Goal: Communication & Community: Answer question/provide support

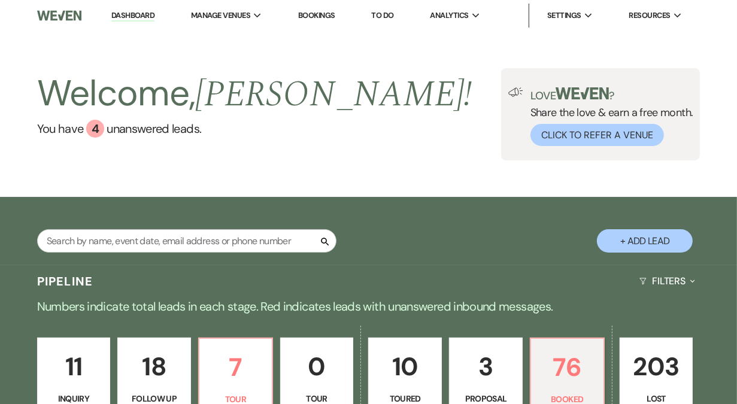
click at [138, 16] on link "Dashboard" at bounding box center [132, 15] width 43 height 11
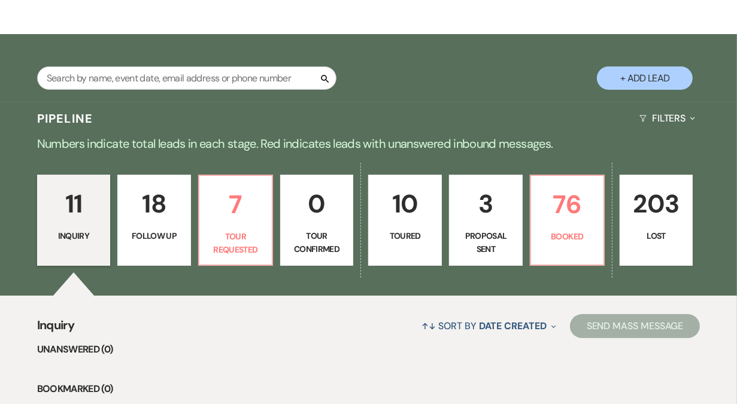
scroll to position [173, 0]
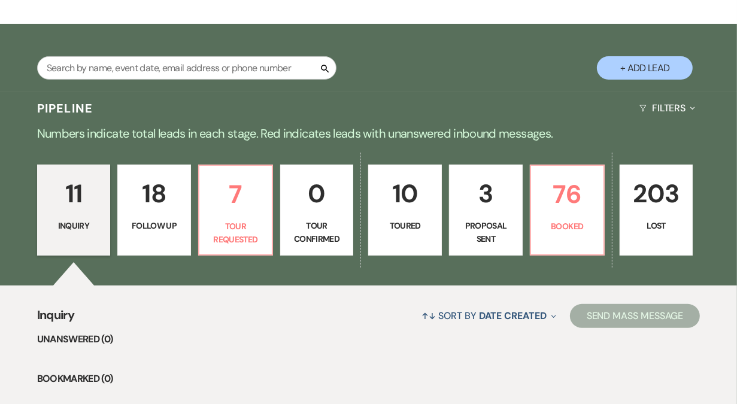
click at [100, 208] on p "11" at bounding box center [74, 194] width 58 height 40
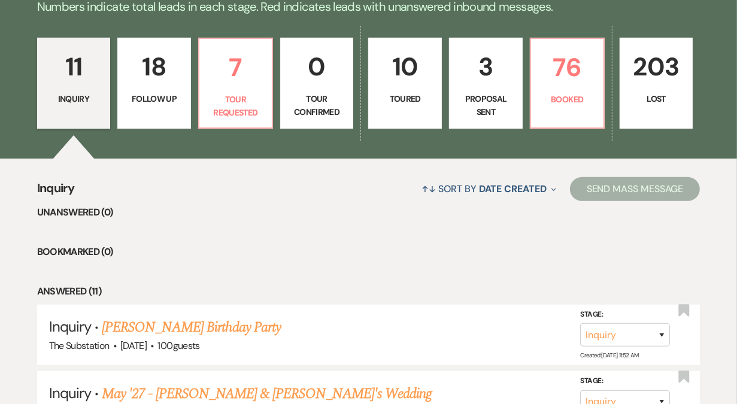
scroll to position [307, 0]
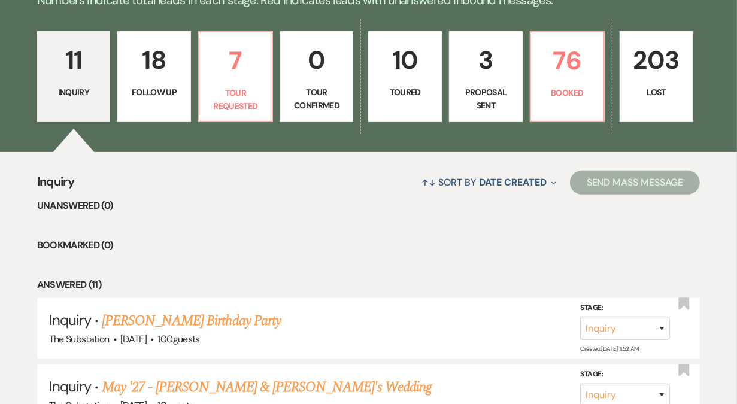
click at [63, 84] on link "11 Inquiry" at bounding box center [74, 76] width 74 height 91
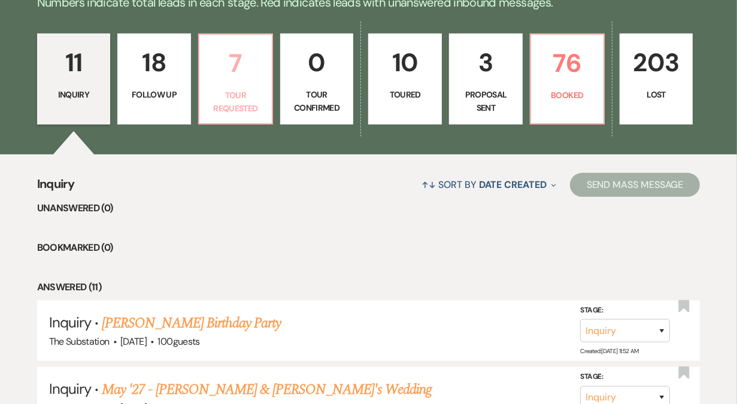
click at [219, 90] on p "Tour Requested" at bounding box center [236, 102] width 58 height 27
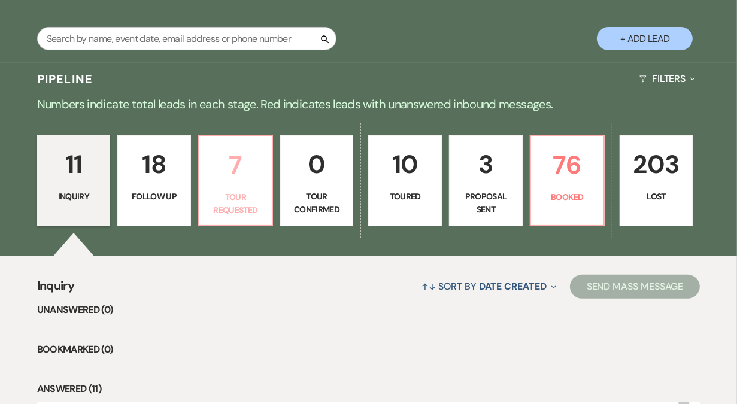
select select "2"
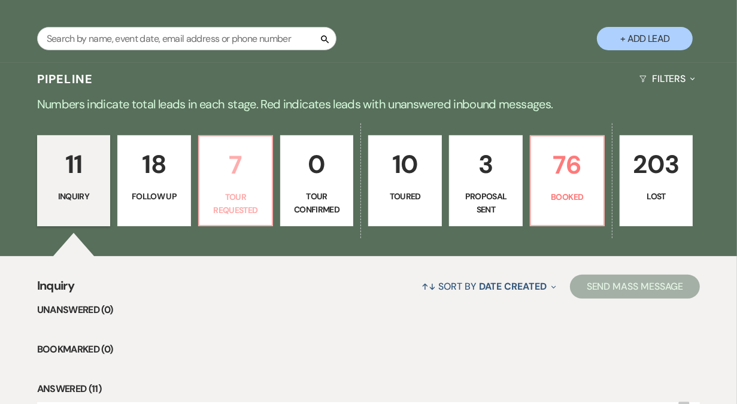
select select "2"
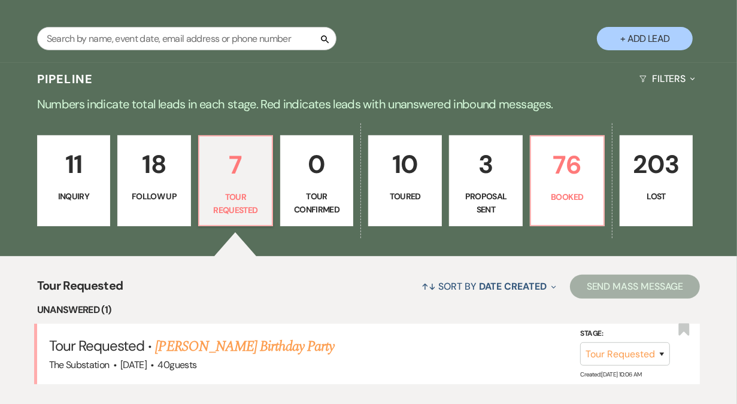
scroll to position [304, 0]
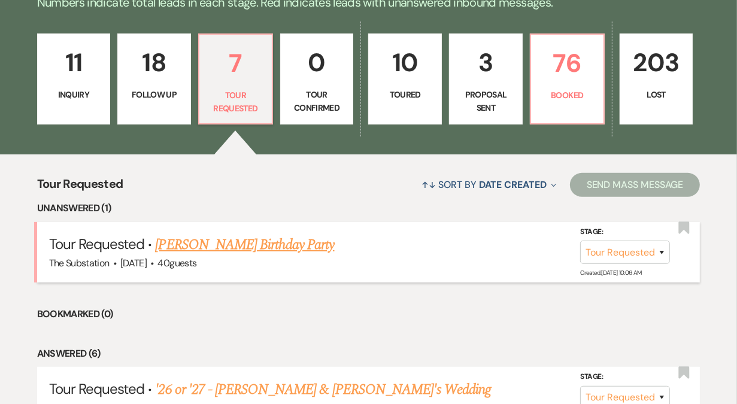
click at [209, 247] on link "[PERSON_NAME] Birthday Party" at bounding box center [244, 245] width 179 height 22
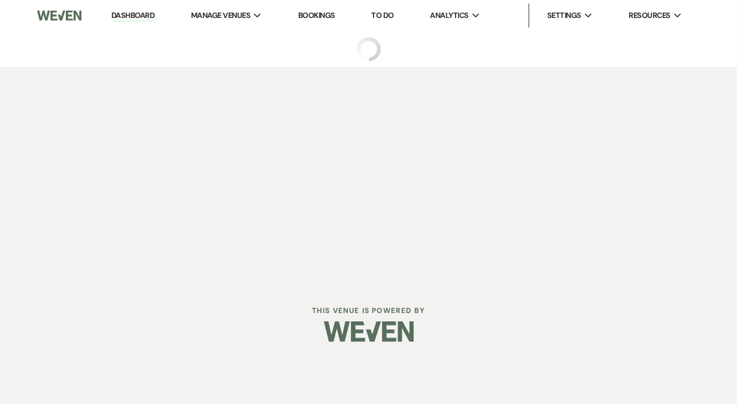
select select "2"
select select "5"
select select "4"
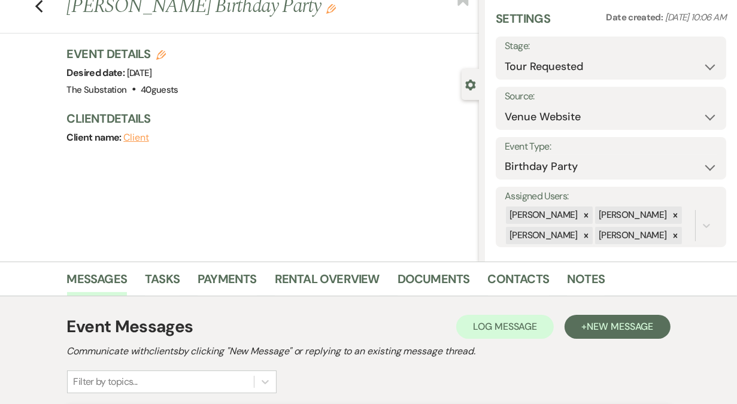
scroll to position [42, 0]
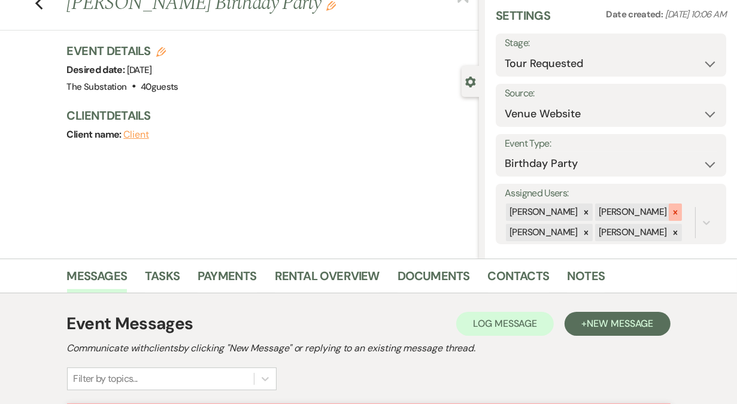
click at [671, 214] on icon at bounding box center [675, 212] width 8 height 8
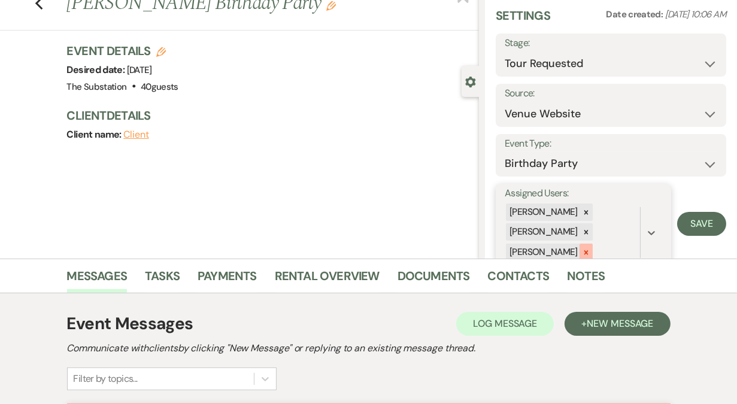
click at [584, 251] on icon at bounding box center [586, 252] width 4 height 4
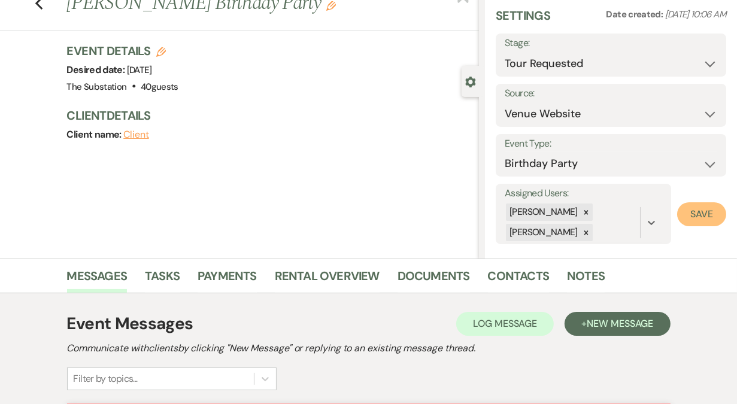
click at [707, 213] on button "Save" at bounding box center [701, 214] width 49 height 24
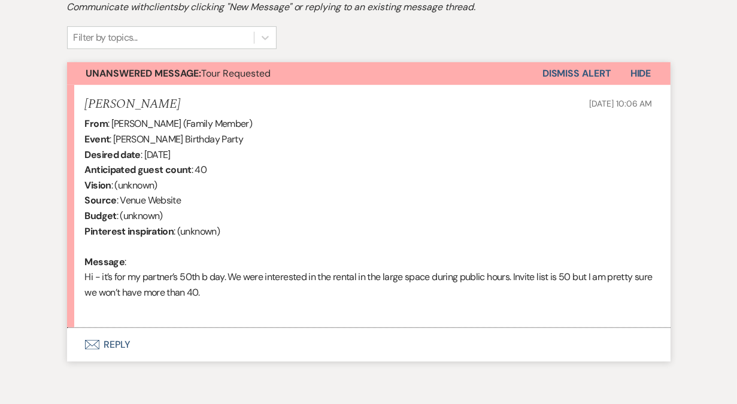
scroll to position [435, 0]
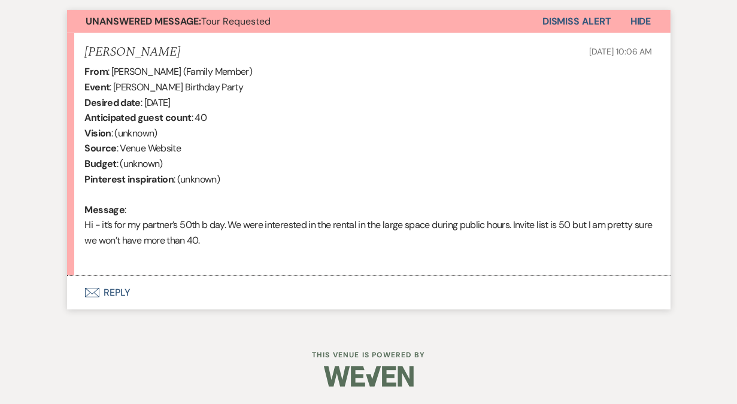
click at [123, 290] on button "Envelope Reply" at bounding box center [369, 293] width 604 height 34
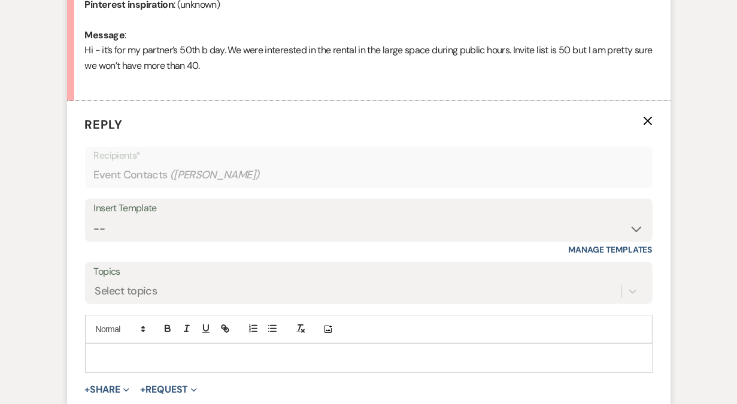
scroll to position [632, 0]
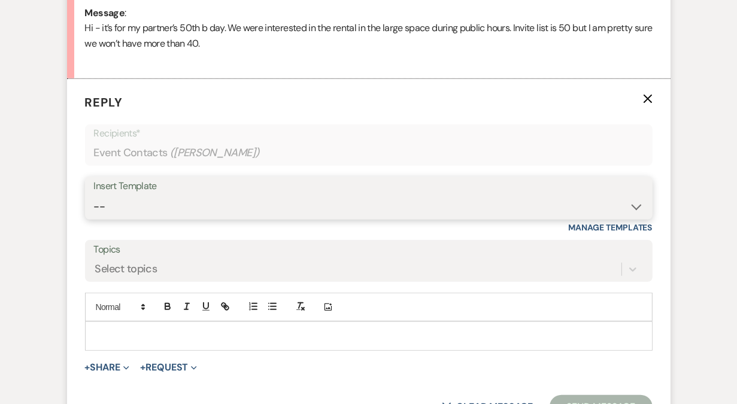
click at [193, 209] on select "-- Weven Planning Portal Introduction (Booked Events) Follow Up Contract (Pre-B…" at bounding box center [369, 206] width 550 height 23
select select "4505"
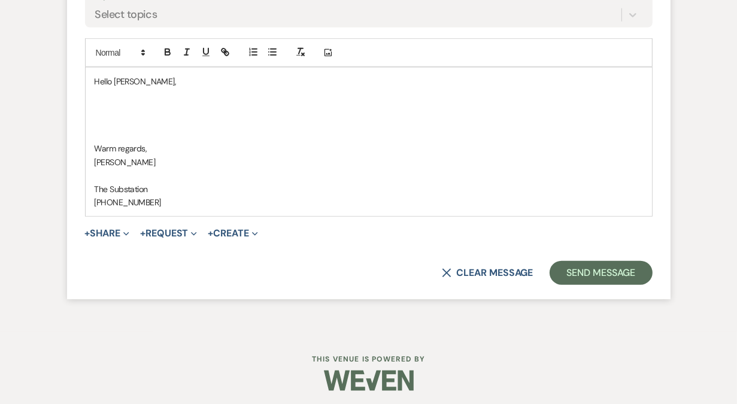
scroll to position [890, 0]
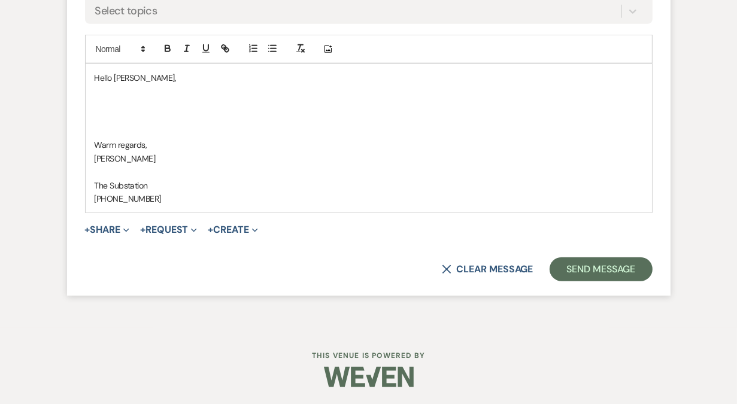
click at [111, 223] on span "+ Share Expand Doc Upload Documents Add Photo Images Pref Vendors Preferred ven…" at bounding box center [107, 230] width 45 height 14
click at [110, 236] on form "Reply X Draft Recipients* Event Contacts ( [PERSON_NAME] ) Insert Template -- W…" at bounding box center [369, 58] width 604 height 475
click at [114, 225] on button "+ Share Expand" at bounding box center [107, 230] width 45 height 10
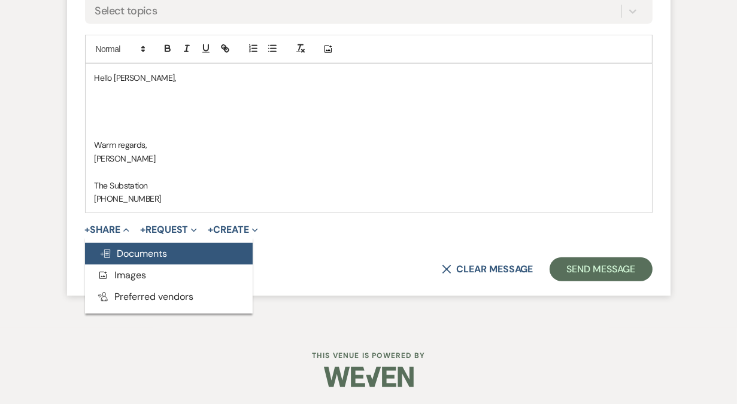
click at [147, 251] on span "Doc Upload Documents" at bounding box center [133, 253] width 68 height 13
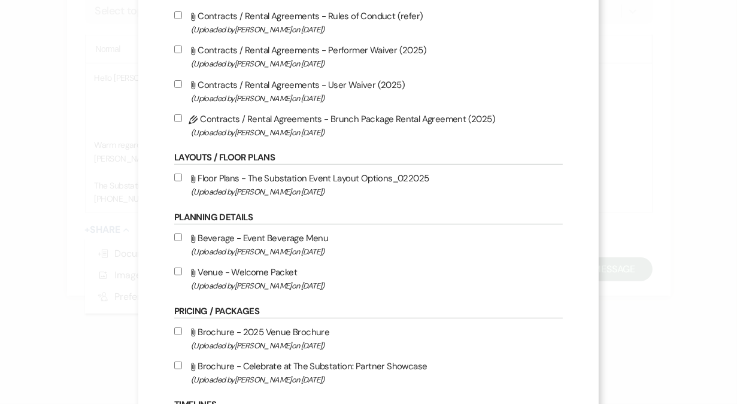
scroll to position [459, 0]
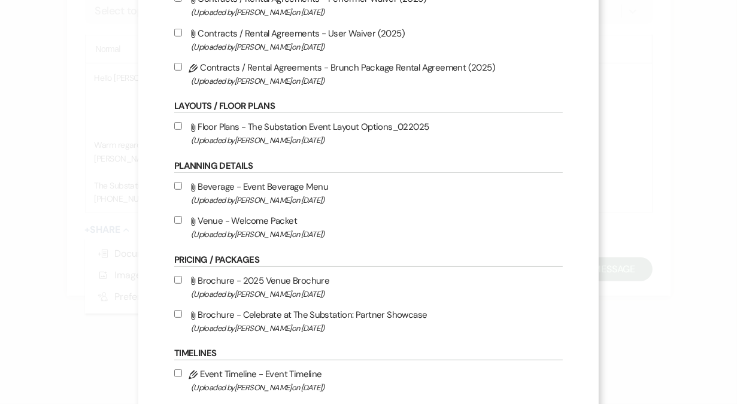
click at [182, 281] on input "Attach File Brochure - 2025 Venue Brochure (Uploaded by [PERSON_NAME] on [DATE]…" at bounding box center [178, 280] width 8 height 8
checkbox input "true"
click at [182, 318] on input "Attach File Brochure - Celebrate at The Substation: Partner Showcase (Uploaded …" at bounding box center [178, 314] width 8 height 8
checkbox input "true"
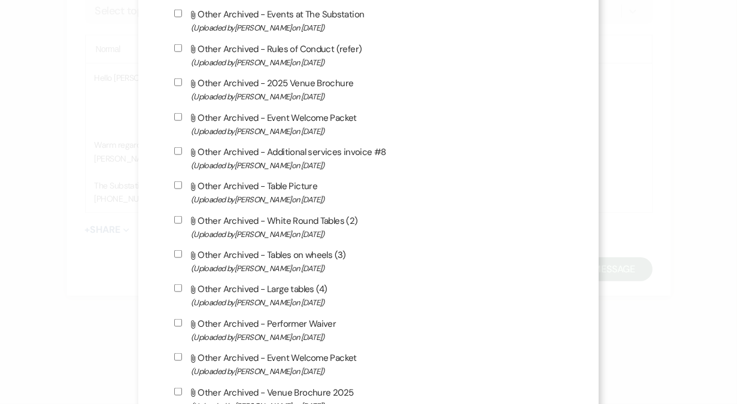
scroll to position [1277, 0]
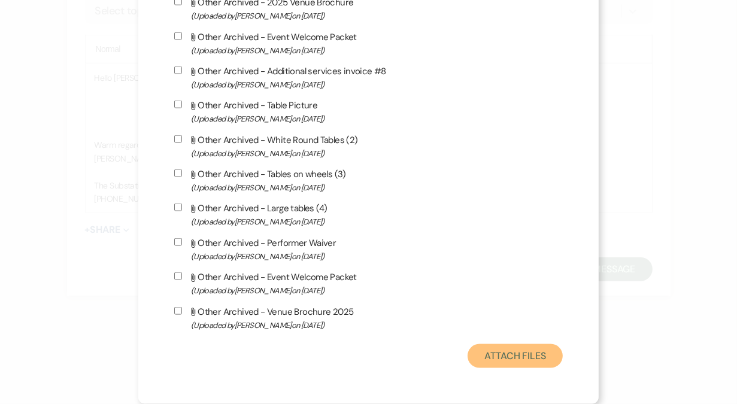
click at [511, 346] on button "Attach Files" at bounding box center [515, 356] width 95 height 24
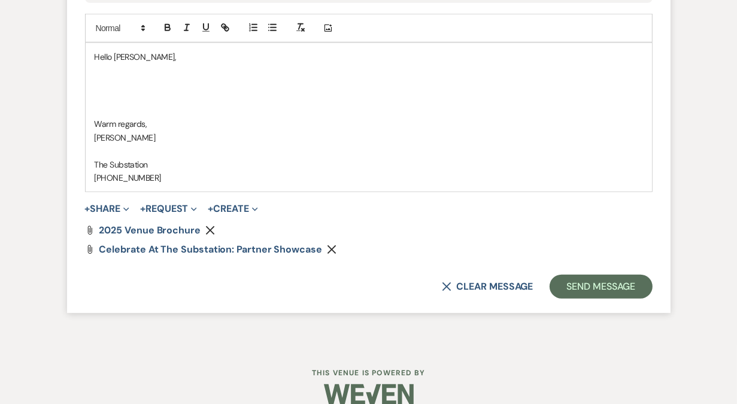
scroll to position [928, 0]
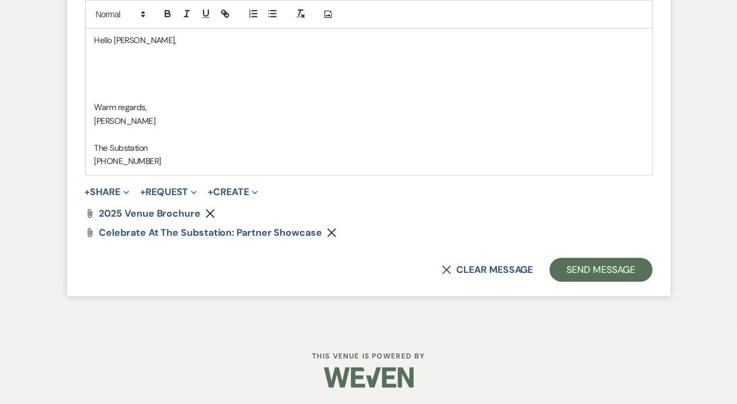
click at [157, 74] on p at bounding box center [369, 80] width 549 height 13
paste div
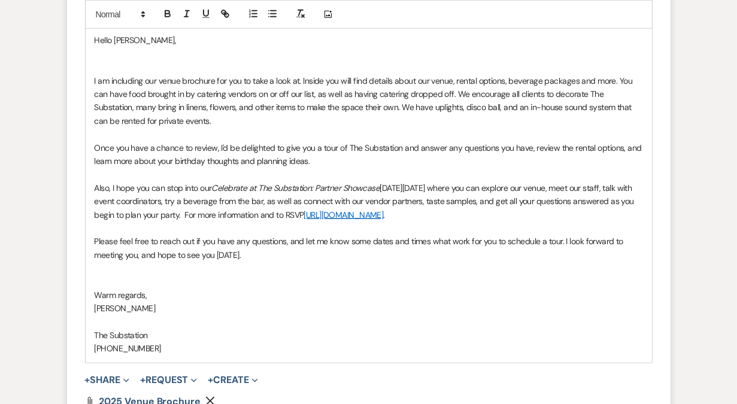
click at [144, 64] on p at bounding box center [369, 66] width 549 height 13
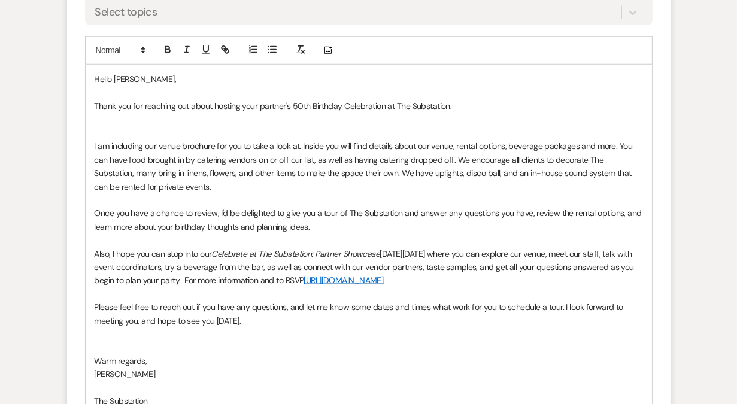
scroll to position [894, 0]
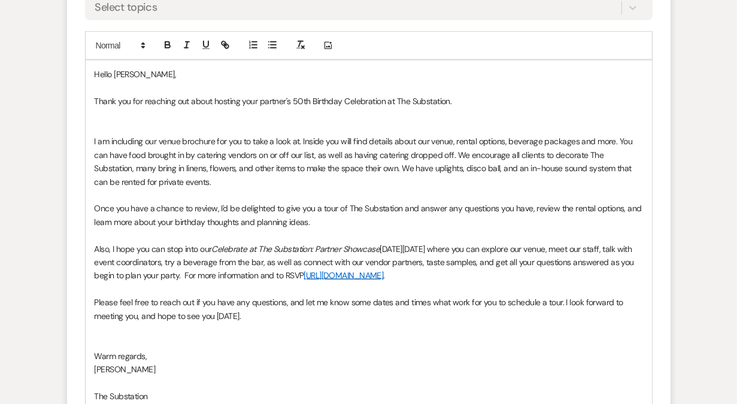
click at [488, 99] on p "Thank you for reaching out about hosting your partner's 50th Birthday Celebrati…" at bounding box center [369, 101] width 549 height 13
click at [453, 101] on p "Thank you for reaching out about hosting your partner's 50th Birthday Celebrati…" at bounding box center [369, 101] width 549 height 13
click at [634, 101] on p "Thank you for reaching out about hosting your partner's 50th Birthday Celebrati…" at bounding box center [369, 101] width 549 height 13
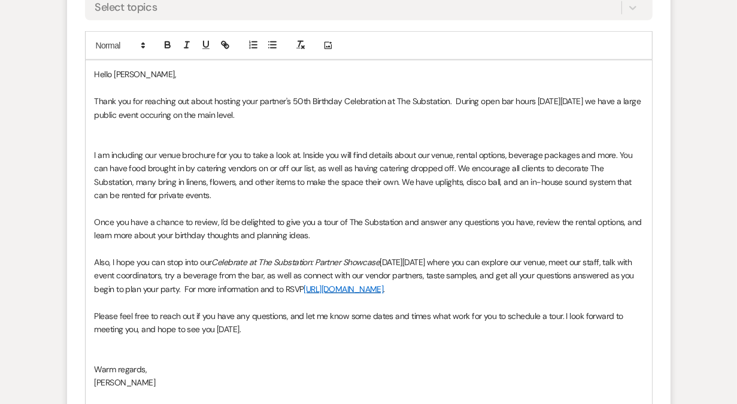
click at [197, 115] on p "Thank you for reaching out about hosting your partner's 50th Birthday Celebrati…" at bounding box center [369, 108] width 549 height 27
click at [296, 108] on p "Thank you for reaching out about hosting your partner's 50th Birthday Celebrati…" at bounding box center [369, 108] width 549 height 27
drag, startPoint x: 92, startPoint y: 154, endPoint x: 166, endPoint y: 159, distance: 73.8
click at [166, 159] on div "Hello [PERSON_NAME], Thank you for reaching out about hosting your partner's 50…" at bounding box center [369, 248] width 566 height 377
click at [269, 156] on p "I am including our venue brochure for you to take a look at. Inside you will fi…" at bounding box center [369, 176] width 549 height 54
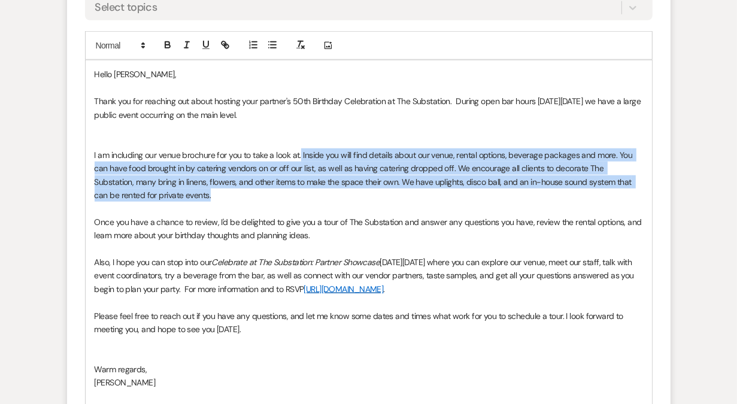
drag, startPoint x: 301, startPoint y: 154, endPoint x: 362, endPoint y: 194, distance: 73.1
click at [362, 194] on p "I am including our venue brochure for you to take a look at. Inside you will fi…" at bounding box center [369, 176] width 549 height 54
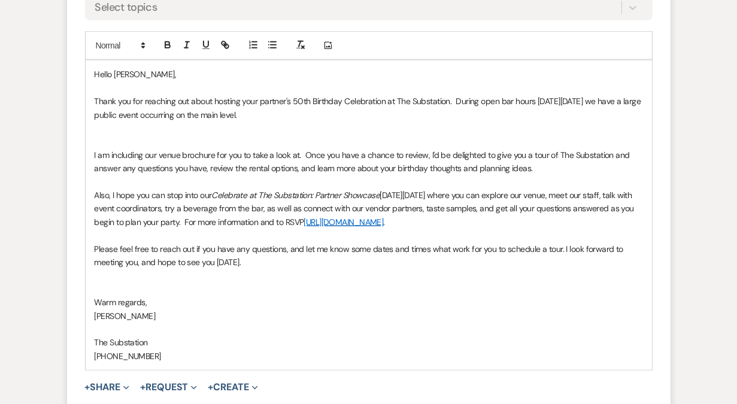
click at [437, 191] on p "Also, I hope you can stop into our Celebrate at The Substation: Partner Showcas…" at bounding box center [369, 209] width 549 height 40
click at [201, 284] on p at bounding box center [369, 289] width 549 height 13
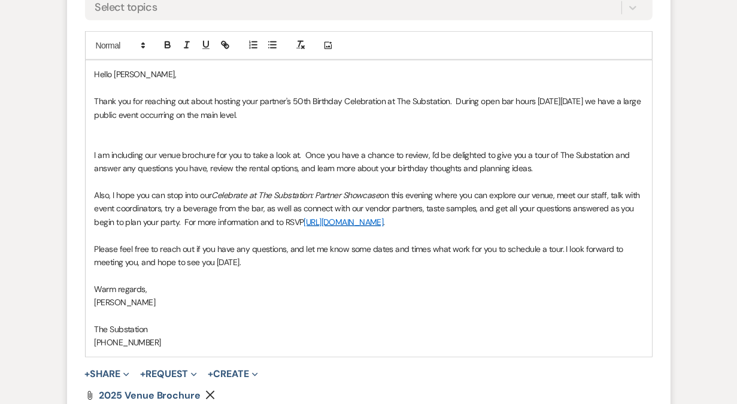
click at [243, 262] on p "Please feel free to reach out if you have any questions, and let me know some d…" at bounding box center [369, 256] width 549 height 27
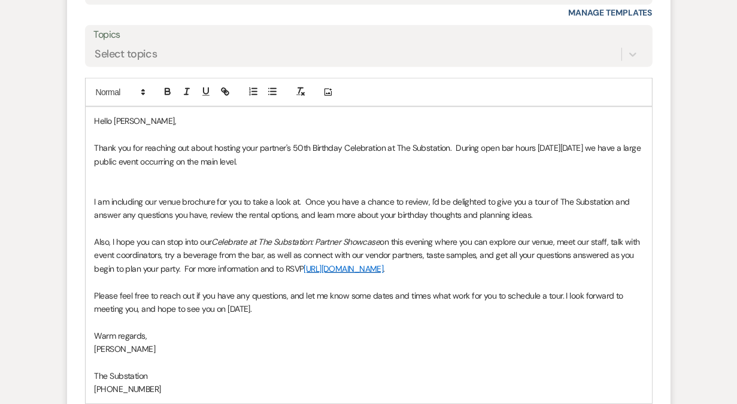
scroll to position [836, 0]
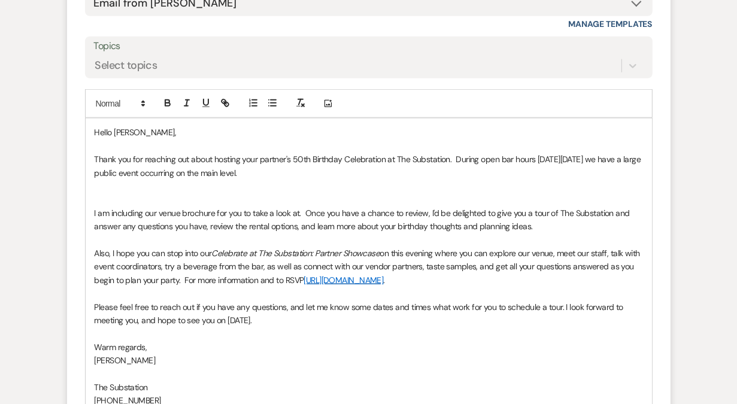
click at [315, 171] on p "Thank you for reaching out about hosting your partner's 50th Birthday Celebrati…" at bounding box center [369, 166] width 549 height 27
click at [279, 172] on p "Thank you for reaching out about hosting your partner's 50th Birthday Celebrati…" at bounding box center [369, 166] width 549 height 27
drag, startPoint x: 476, startPoint y: 174, endPoint x: 298, endPoint y: 175, distance: 177.9
click at [298, 175] on p "Thank you for reaching out about hosting your partner's 50th Birthday Celebrati…" at bounding box center [369, 166] width 549 height 27
click at [457, 159] on p "Thank you for reaching out about hosting your partner's 50th Birthday Celebrati…" at bounding box center [369, 166] width 549 height 27
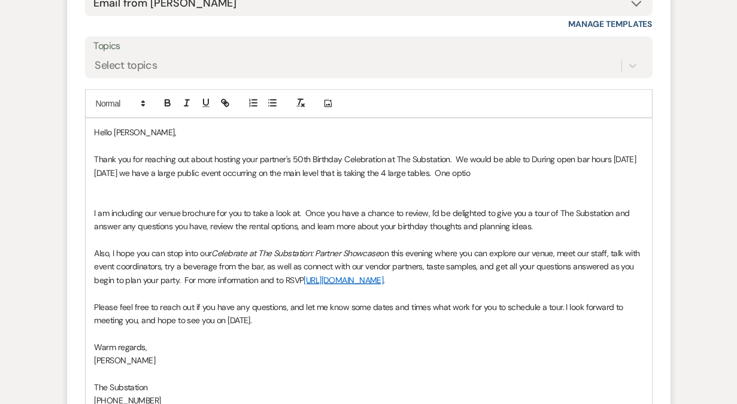
click at [470, 157] on p "Thank you for reaching out about hosting your partner's 50th Birthday Celebrati…" at bounding box center [369, 166] width 549 height 27
click at [556, 156] on p "Thank you for reaching out about hosting your partner's 50th Birthday Celebrati…" at bounding box center [369, 166] width 549 height 27
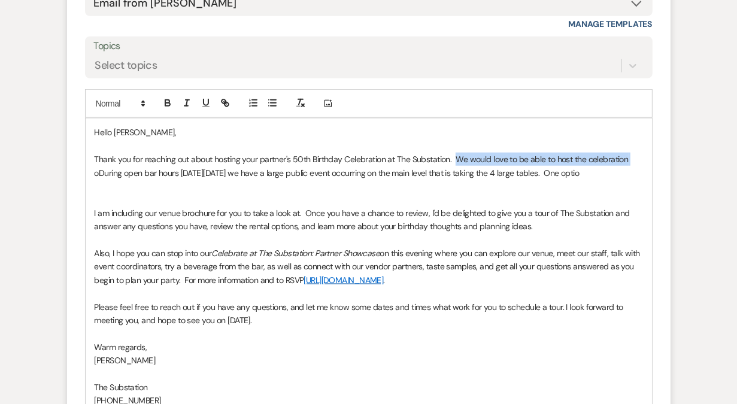
drag, startPoint x: 456, startPoint y: 157, endPoint x: 641, endPoint y: 156, distance: 185.6
click at [641, 156] on p "Thank you for reaching out about hosting your partner's 50th Birthday Celebrati…" at bounding box center [369, 166] width 549 height 27
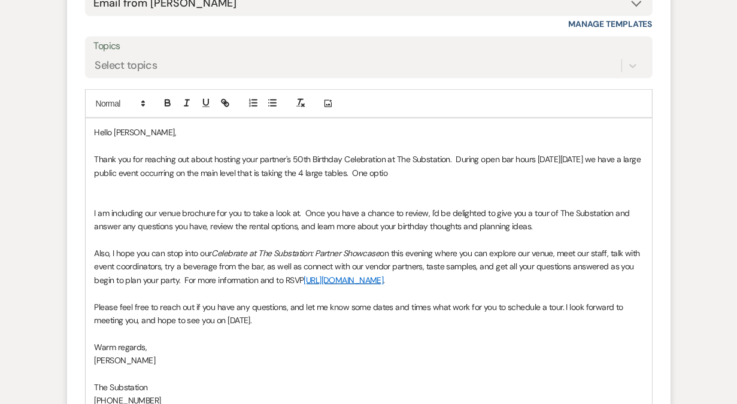
click at [318, 173] on p "Thank you for reaching out about hosting your partner's 50th Birthday Celebrati…" at bounding box center [369, 166] width 549 height 27
click at [457, 172] on p "Thank you for reaching out about hosting your partner's 50th Birthday Celebrati…" at bounding box center [369, 166] width 549 height 27
click at [331, 172] on p "Thank you for reaching out about hosting your partner's 50th Birthday Celebrati…" at bounding box center [369, 166] width 549 height 27
click at [408, 172] on p "Thank you for reaching out about hosting your partner's 50th Birthday Celebrati…" at bounding box center [369, 166] width 549 height 27
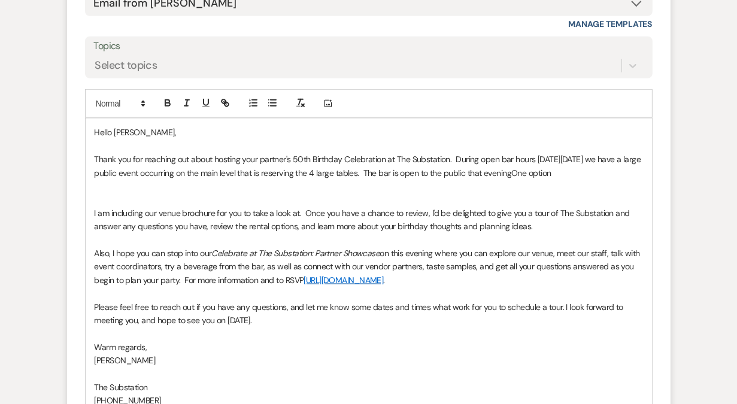
click at [407, 172] on p "Thank you for reaching out about hosting your partner's 50th Birthday Celebrati…" at bounding box center [369, 166] width 549 height 27
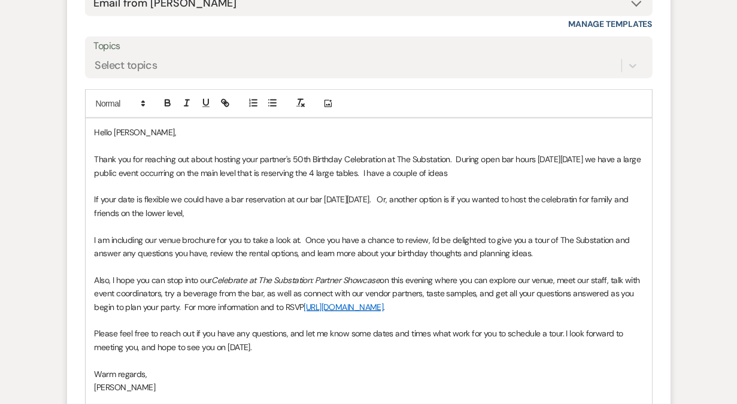
click at [597, 198] on p "If your date is flexible we could have a bar reservation at our bar [DATE][DATE…" at bounding box center [369, 206] width 549 height 27
click at [456, 211] on p "If your date is flexible we could have a bar reservation at our bar [DATE][DATE…" at bounding box center [369, 206] width 549 height 27
click at [511, 171] on p "Thank you for reaching out about hosting your partner's 50th Birthday Celebrati…" at bounding box center [369, 166] width 549 height 27
drag, startPoint x: 405, startPoint y: 173, endPoint x: 492, endPoint y: 174, distance: 86.2
click at [492, 174] on p "Thank you for reaching out about hosting your partner's 50th Birthday Celebrati…" at bounding box center [369, 166] width 549 height 27
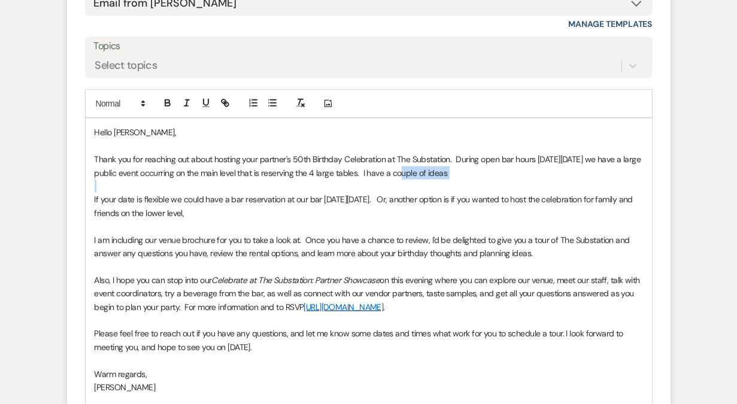
drag, startPoint x: 406, startPoint y: 171, endPoint x: 557, endPoint y: 182, distance: 151.9
click at [557, 182] on div "Hello [PERSON_NAME], Thank you for reaching out about hosting your partner's 50…" at bounding box center [369, 280] width 566 height 323
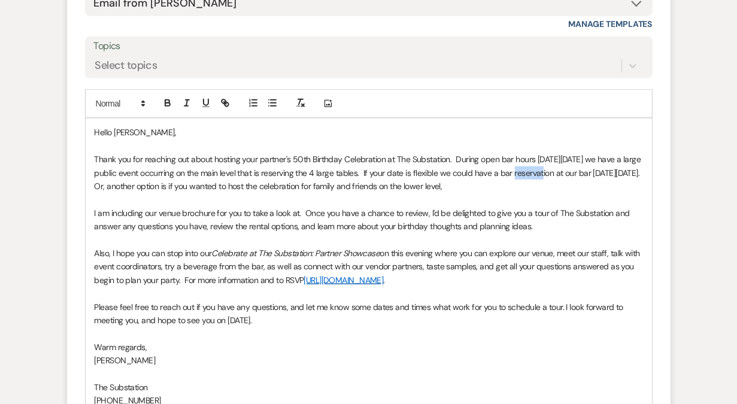
drag, startPoint x: 517, startPoint y: 174, endPoint x: 547, endPoint y: 174, distance: 29.3
click at [547, 174] on p "Thank you for reaching out about hosting your partner's 50th Birthday Celebrati…" at bounding box center [369, 173] width 549 height 40
click at [173, 187] on p "Thank you for reaching out about hosting your partner's 50th Birthday Celebrati…" at bounding box center [369, 173] width 549 height 40
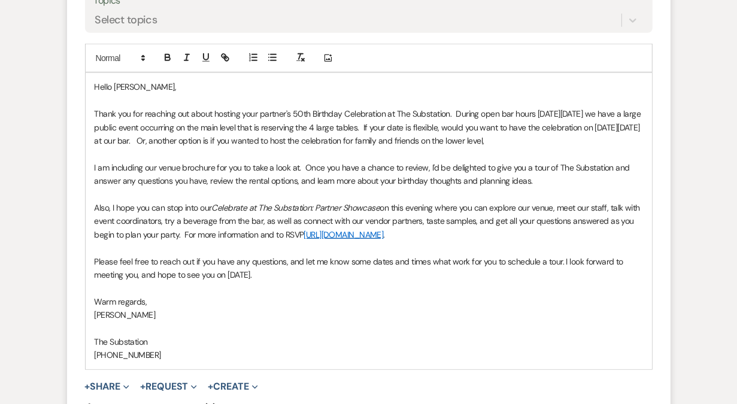
scroll to position [872, 0]
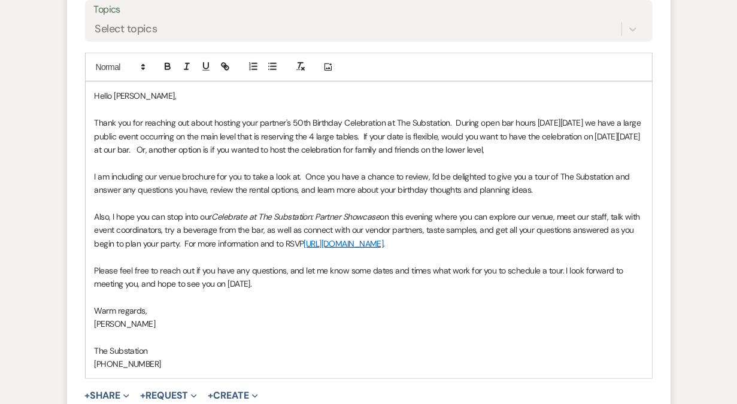
click at [304, 175] on p "I am including our venue brochure for you to take a look at. Once you have a ch…" at bounding box center [369, 183] width 549 height 27
click at [458, 122] on p "Thank you for reaching out about hosting your partner's 50th Birthday Celebrati…" at bounding box center [369, 136] width 549 height 40
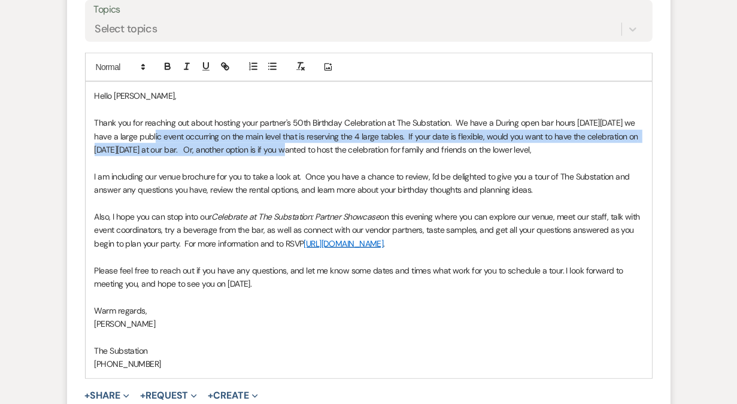
drag, startPoint x: 176, startPoint y: 137, endPoint x: 306, endPoint y: 143, distance: 130.1
click at [306, 143] on p "Thank you for reaching out about hosting your partner's 50th Birthday Celebrati…" at bounding box center [369, 136] width 549 height 40
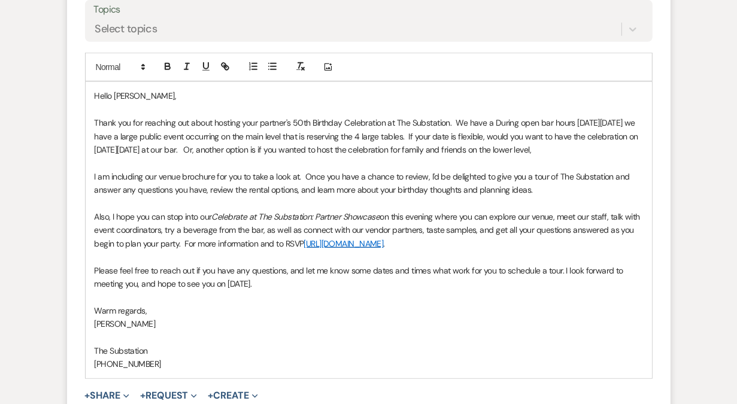
click at [351, 135] on p "Thank you for reaching out about hosting your partner's 50th Birthday Celebrati…" at bounding box center [369, 136] width 549 height 40
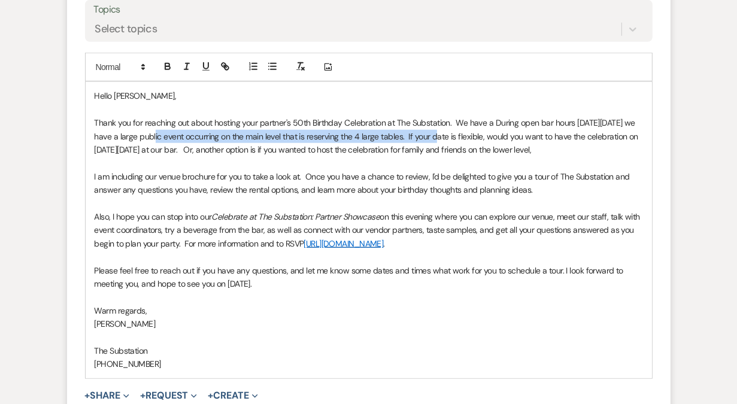
drag, startPoint x: 462, startPoint y: 134, endPoint x: 177, endPoint y: 137, distance: 284.4
click at [177, 137] on p "Thank you for reaching out about hosting your partner's 50th Birthday Celebrati…" at bounding box center [369, 136] width 549 height 40
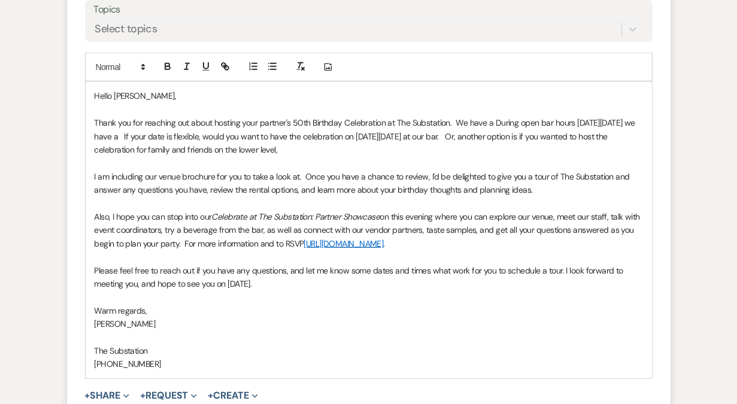
click at [495, 121] on p "Thank you for reaching out about hosting your partner's 50th Birthday Celebrati…" at bounding box center [369, 136] width 549 height 40
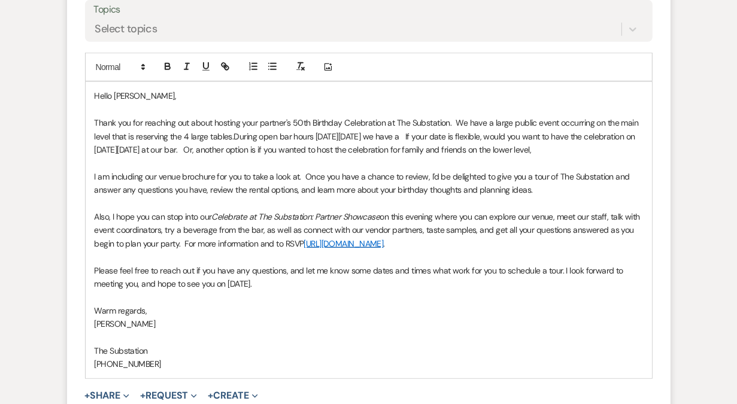
click at [495, 121] on p "Thank you for reaching out about hosting your partner's 50th Birthday Celebrati…" at bounding box center [369, 136] width 549 height 40
click at [114, 134] on p "Thank you for reaching out about hosting your partner's 50th Birthday Celebrati…" at bounding box center [369, 136] width 549 height 40
drag, startPoint x: 112, startPoint y: 135, endPoint x: 316, endPoint y: 141, distance: 204.3
click at [316, 141] on p "Thank you for reaching out about hosting your partner's 50th Birthday Celebrati…" at bounding box center [369, 136] width 549 height 40
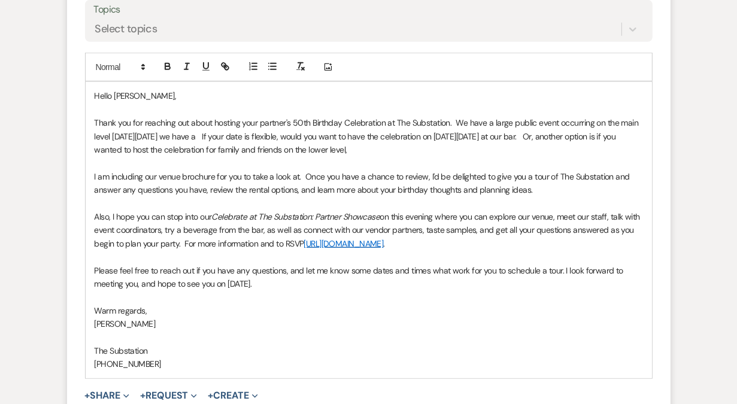
click at [202, 135] on p "Thank you for reaching out about hosting your partner's 50th Birthday Celebrati…" at bounding box center [369, 136] width 549 height 40
click at [457, 122] on p "Thank you for reaching out about hosting your partner's 50th Birthday Celebrati…" at bounding box center [369, 136] width 549 height 40
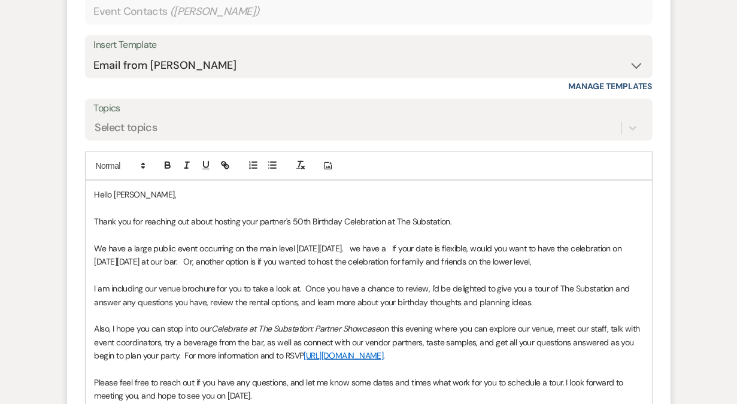
scroll to position [778, 0]
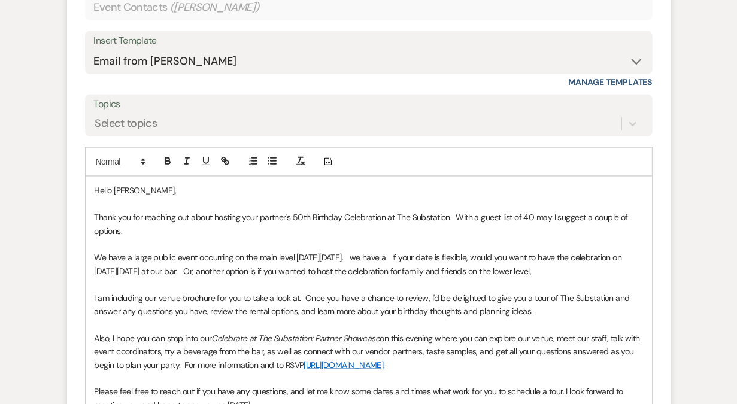
click at [455, 217] on p "Thank you for reaching out about hosting your partner's 50th Birthday Celebrati…" at bounding box center [369, 224] width 549 height 27
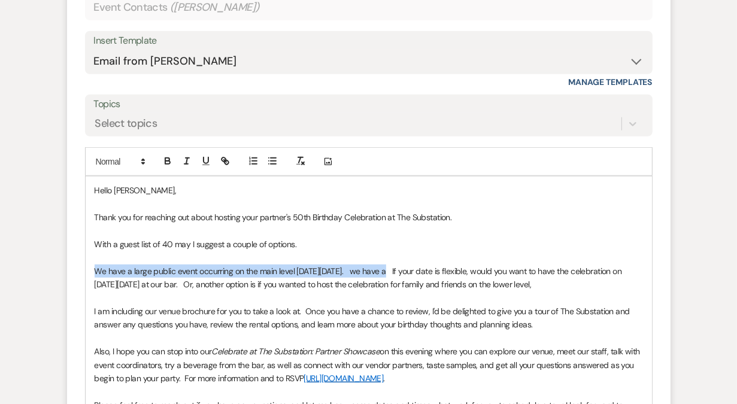
drag, startPoint x: 93, startPoint y: 269, endPoint x: 387, endPoint y: 270, distance: 294.6
click at [387, 270] on div "Hello [PERSON_NAME], Thank you for reaching out about hosting your partner's 50…" at bounding box center [369, 345] width 566 height 336
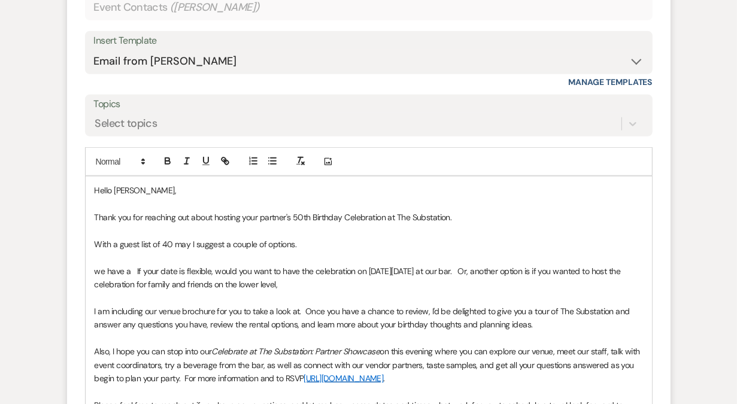
click at [490, 219] on p "Thank you for reaching out about hosting your partner's 50th Birthday Celebrati…" at bounding box center [369, 217] width 549 height 13
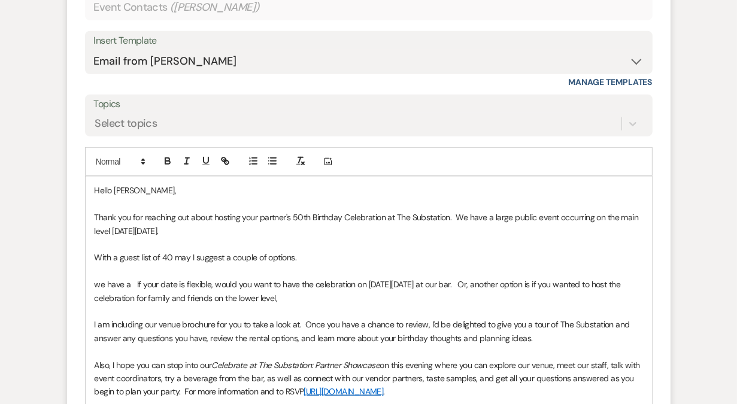
click at [202, 229] on p "Thank you for reaching out about hosting your partner's 50th Birthday Celebrati…" at bounding box center [369, 224] width 549 height 27
click at [351, 228] on p "Thank you for reaching out about hosting your partner's 50th Birthday Celebrati…" at bounding box center [369, 224] width 549 height 27
click at [465, 231] on p "Thank you for reaching out about hosting your partner's 50th Birthday Celebrati…" at bounding box center [369, 224] width 549 height 27
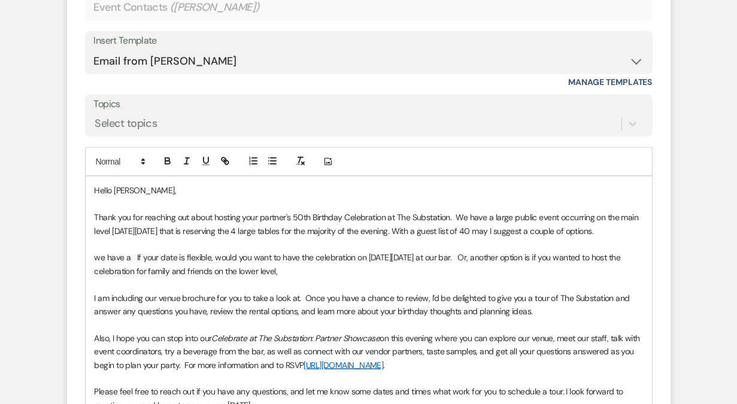
click at [646, 232] on div "Hello [PERSON_NAME], Thank you for reaching out about hosting your partner's 50…" at bounding box center [369, 338] width 566 height 323
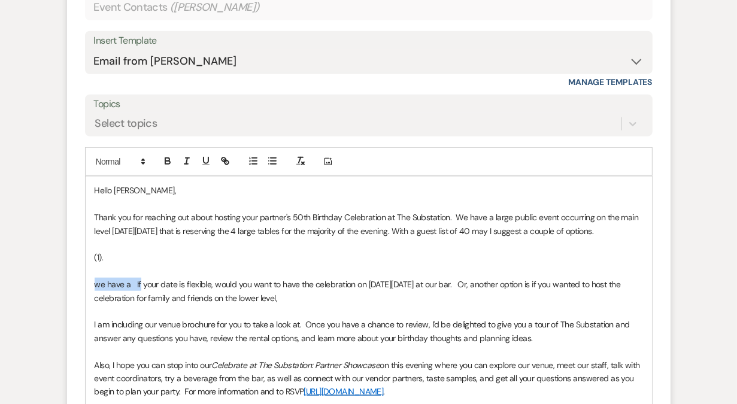
drag, startPoint x: 138, startPoint y: 283, endPoint x: 92, endPoint y: 283, distance: 46.1
click at [92, 283] on div "Hello [PERSON_NAME], Thank you for reaching out about hosting your partner's 50…" at bounding box center [369, 352] width 566 height 350
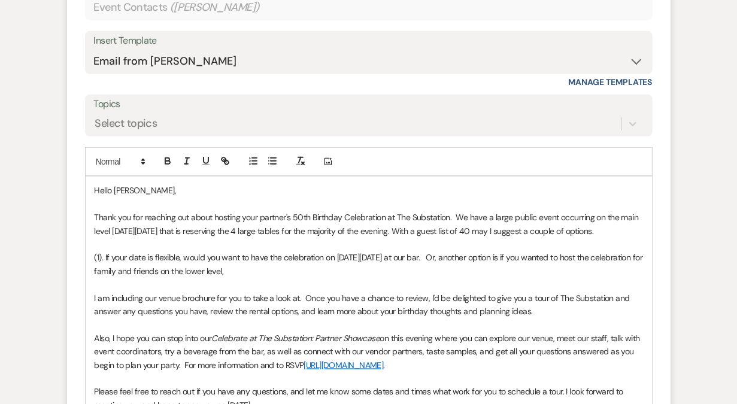
click at [460, 256] on p "(1). If your date is flexible, would you want to have the celebration on [DATE]…" at bounding box center [369, 264] width 549 height 27
click at [456, 259] on p "(1). If your date is flexible, would you want to have the celebration on [DATE]…" at bounding box center [369, 264] width 549 height 27
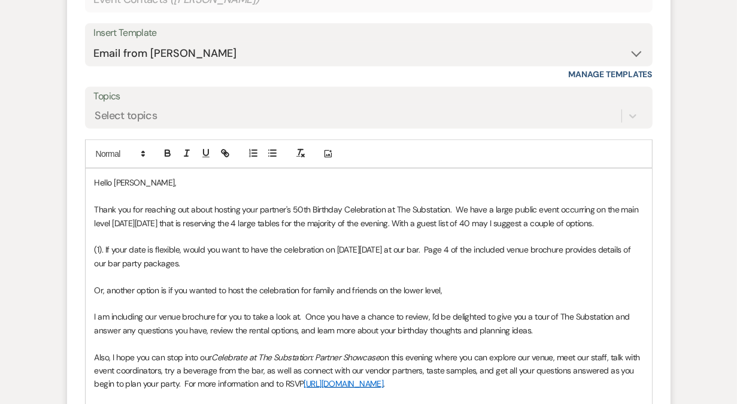
scroll to position [807, 0]
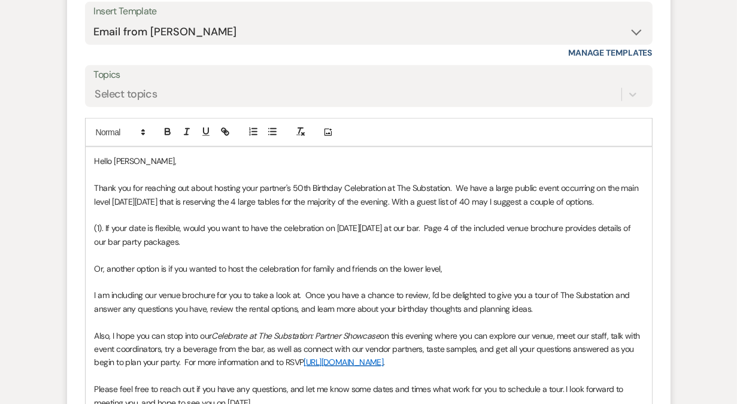
click at [129, 253] on p at bounding box center [369, 255] width 549 height 13
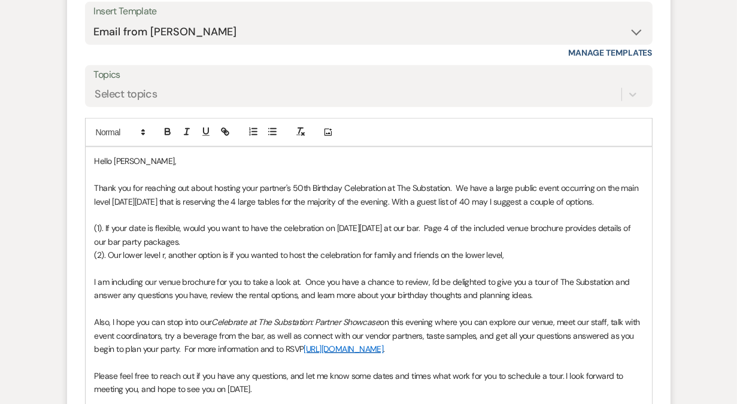
click at [120, 201] on p "Thank you for reaching out about hosting your partner's 50th Birthday Celebrati…" at bounding box center [369, 194] width 549 height 27
click at [239, 238] on p "(1). If your date is flexible, would you want to have the celebration on [DATE]…" at bounding box center [369, 235] width 549 height 27
click at [165, 250] on p "(2). Our lower level r, another option is if you wanted to host the celebration…" at bounding box center [369, 255] width 549 height 13
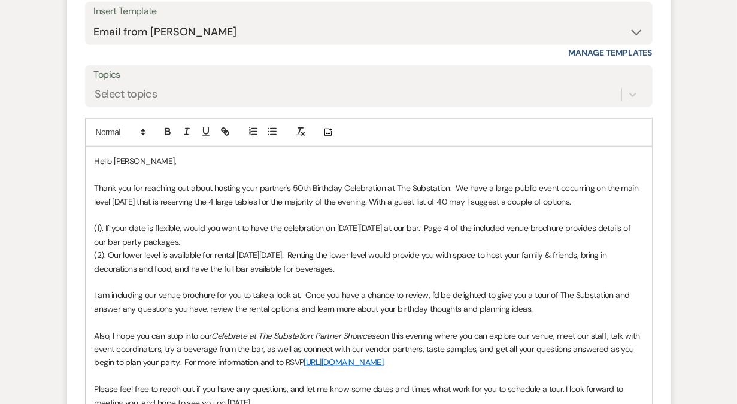
click at [613, 256] on p "(2). Our lower level is available for rental [DATE][DATE]. Renting the lower le…" at bounding box center [369, 262] width 549 height 27
click at [345, 265] on p "(2). Our lower level is available for rental [DATE][DATE]. Renting the lower le…" at bounding box center [369, 262] width 549 height 27
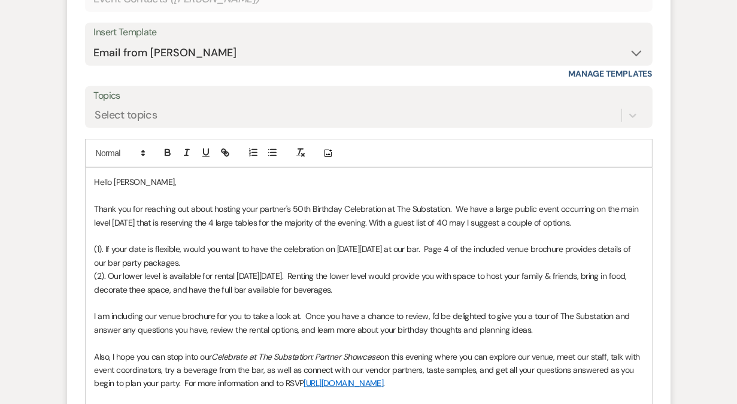
scroll to position [774, 0]
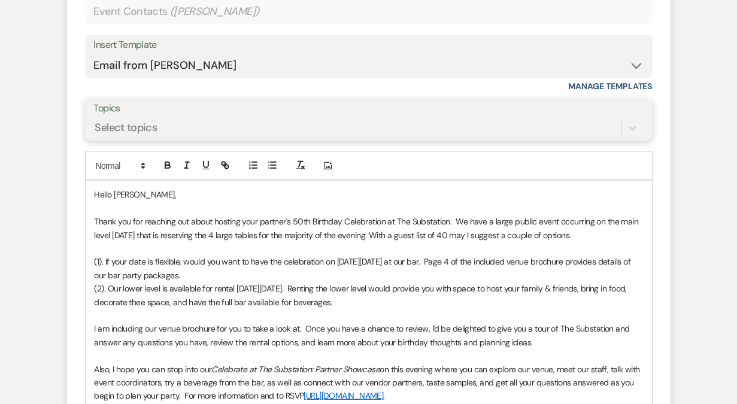
click at [308, 137] on div "Select topics" at bounding box center [358, 128] width 528 height 21
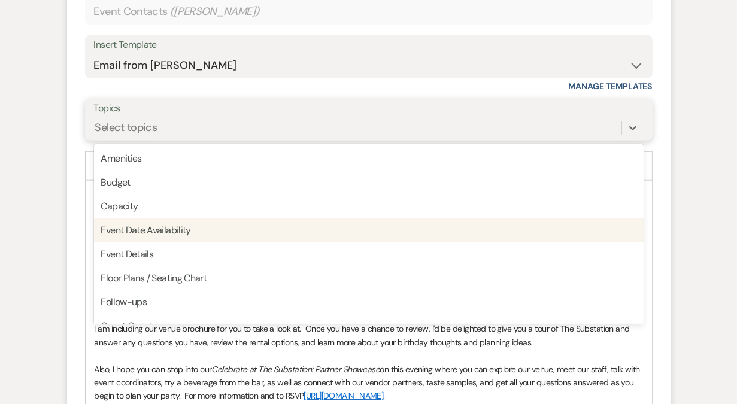
click at [246, 225] on div "Event Date Availability" at bounding box center [369, 231] width 550 height 24
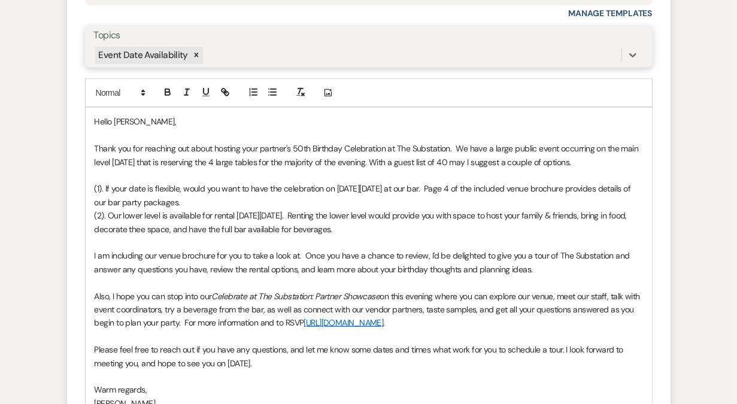
scroll to position [848, 0]
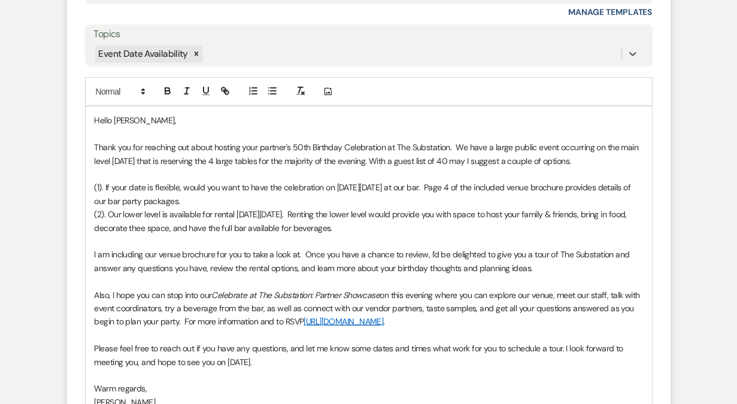
click at [322, 213] on p "(2). Our lower level is available for rental [DATE][DATE]. Renting the lower le…" at bounding box center [369, 221] width 549 height 27
click at [370, 228] on p "(2). Our lower level is available for rental [DATE][DATE]. Renting the lower le…" at bounding box center [369, 221] width 549 height 27
drag, startPoint x: 484, startPoint y: 186, endPoint x: 231, endPoint y: 198, distance: 253.6
click at [231, 198] on p "(1). If your date is flexible, would you want to have the celebration on [DATE]…" at bounding box center [369, 194] width 549 height 27
copy p "of the included venue brochure provides details of our bar party packages."
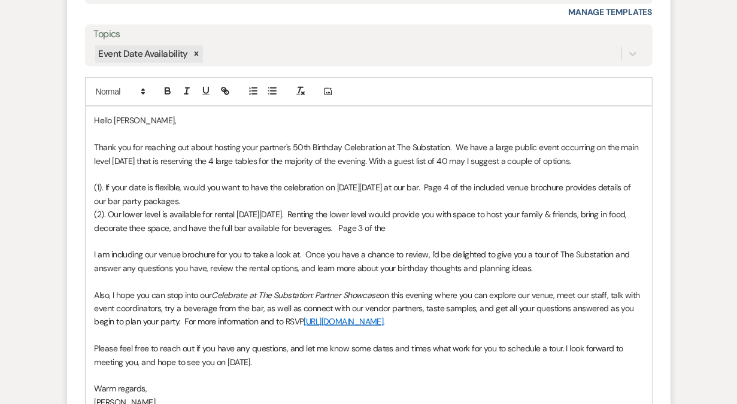
click at [417, 225] on p "(2). Our lower level is available for rental [DATE][DATE]. Renting the lower le…" at bounding box center [369, 221] width 549 height 27
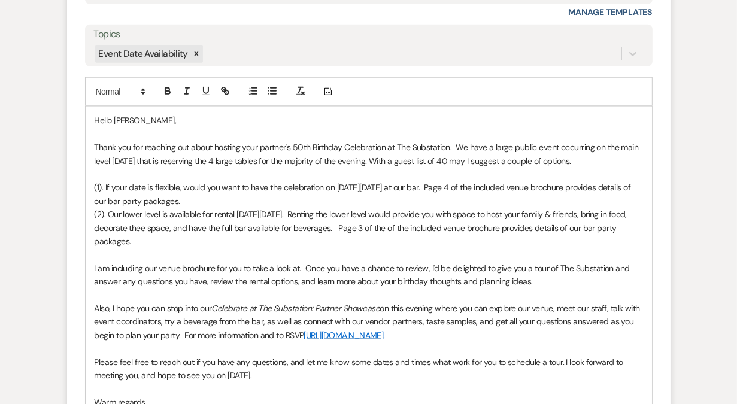
click at [399, 229] on p "(2). Our lower level is available for rental [DATE][DATE]. Renting the lower le…" at bounding box center [369, 228] width 549 height 40
drag, startPoint x: 422, startPoint y: 228, endPoint x: 401, endPoint y: 226, distance: 20.4
click at [401, 226] on p "(2). Our lower level is available for rental [DATE][DATE]. Renting the lower le…" at bounding box center [369, 228] width 549 height 40
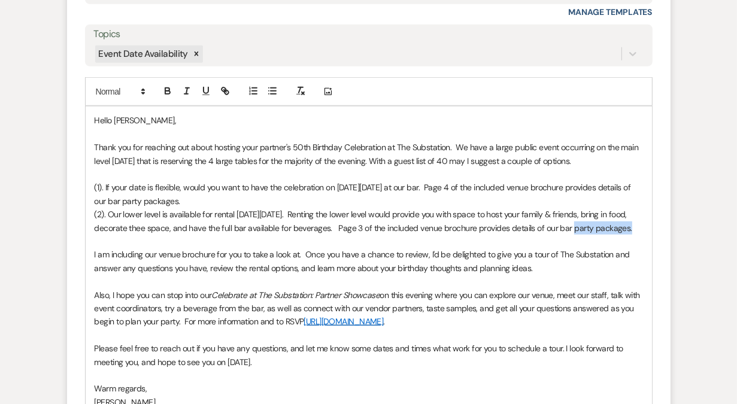
drag, startPoint x: 558, startPoint y: 228, endPoint x: 614, endPoint y: 226, distance: 56.3
click at [614, 226] on p "(2). Our lower level is available for rental [DATE][DATE]. Renting the lower le…" at bounding box center [369, 221] width 549 height 27
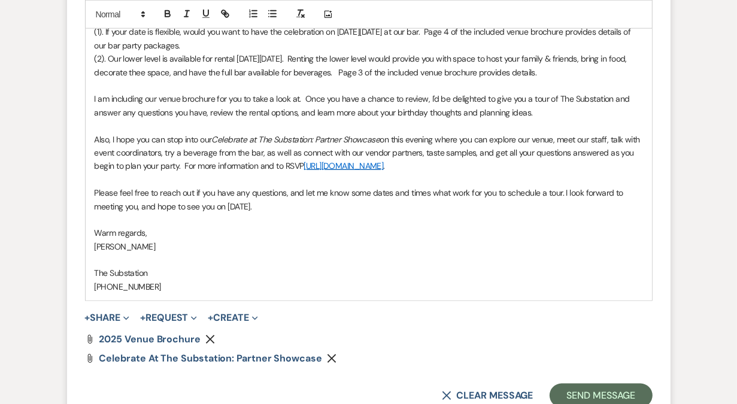
scroll to position [1006, 0]
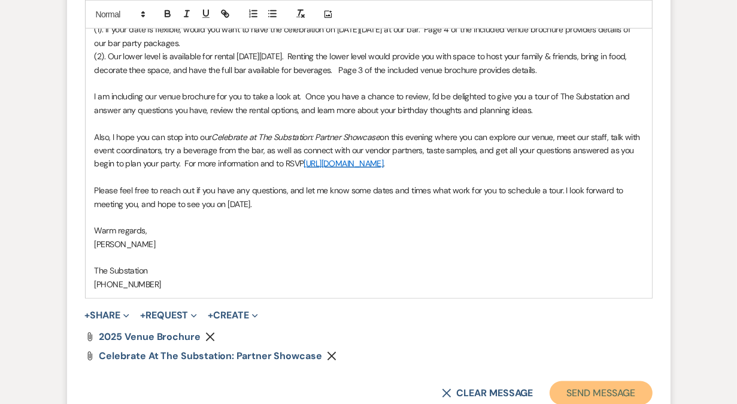
click at [590, 392] on button "Send Message" at bounding box center [601, 393] width 102 height 24
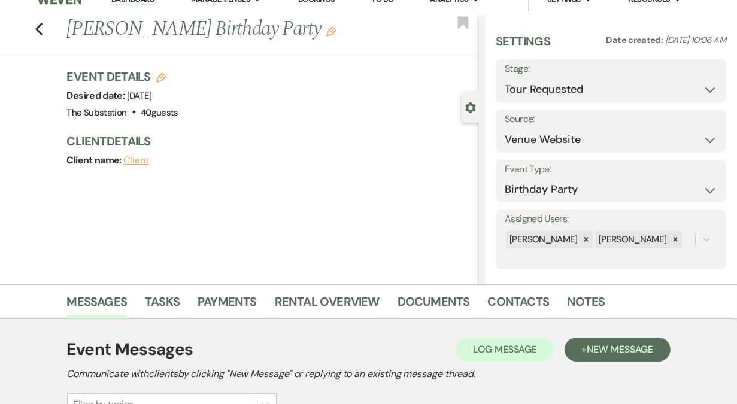
scroll to position [0, 0]
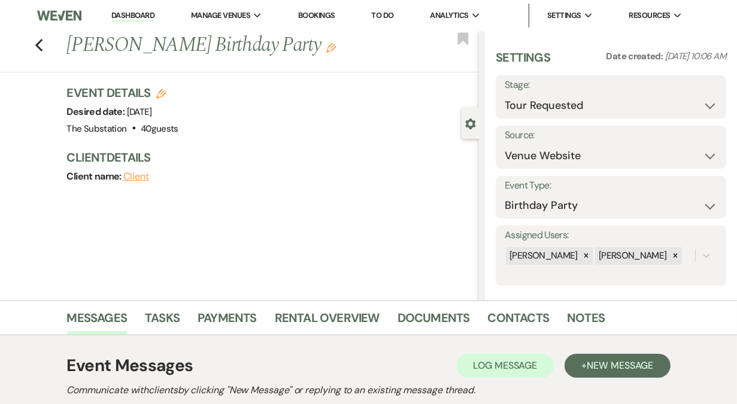
click at [132, 11] on link "Dashboard" at bounding box center [132, 15] width 43 height 11
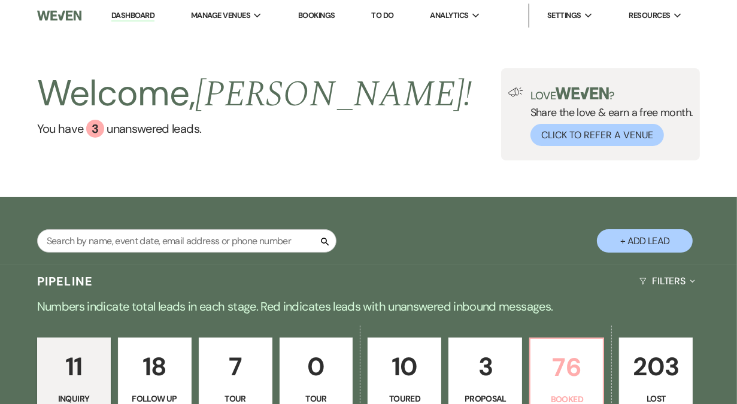
click at [571, 350] on p "76" at bounding box center [567, 367] width 58 height 40
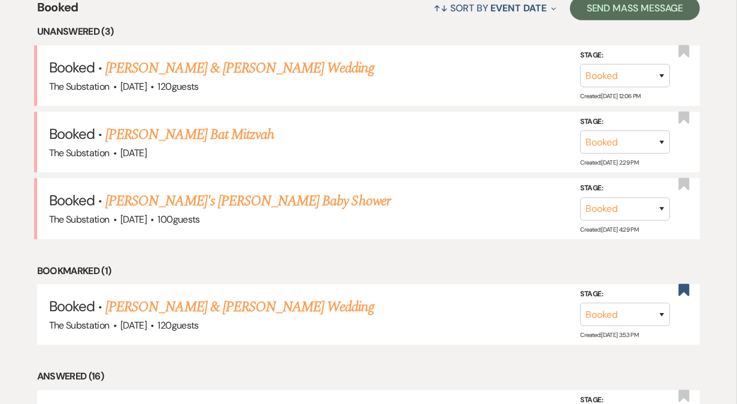
scroll to position [476, 0]
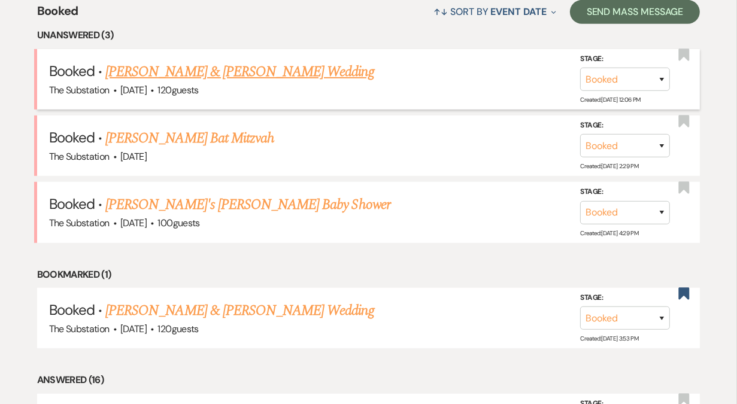
click at [228, 73] on link "[PERSON_NAME] & [PERSON_NAME] Wedding" at bounding box center [239, 72] width 268 height 22
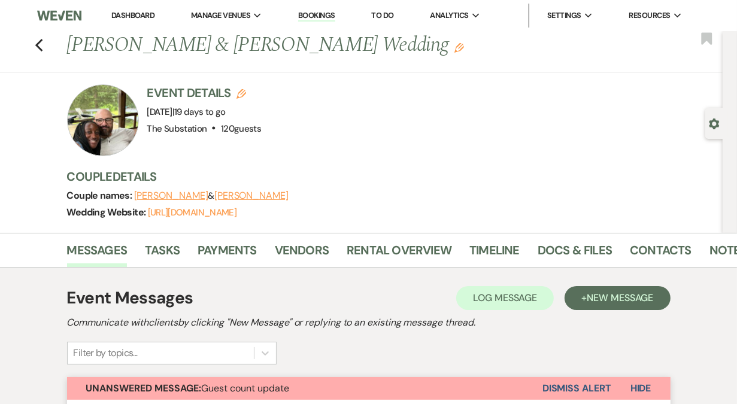
click at [137, 11] on link "Dashboard" at bounding box center [132, 15] width 43 height 10
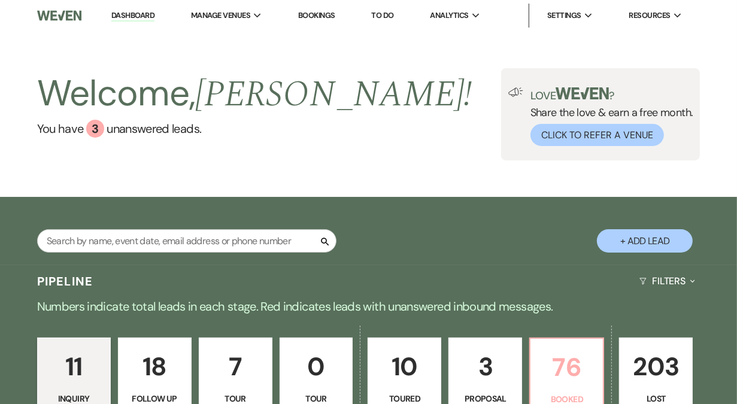
click at [577, 362] on p "76" at bounding box center [567, 367] width 58 height 40
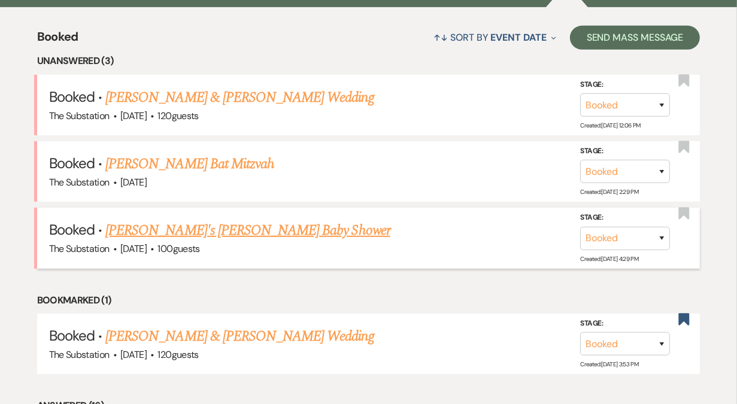
scroll to position [460, 0]
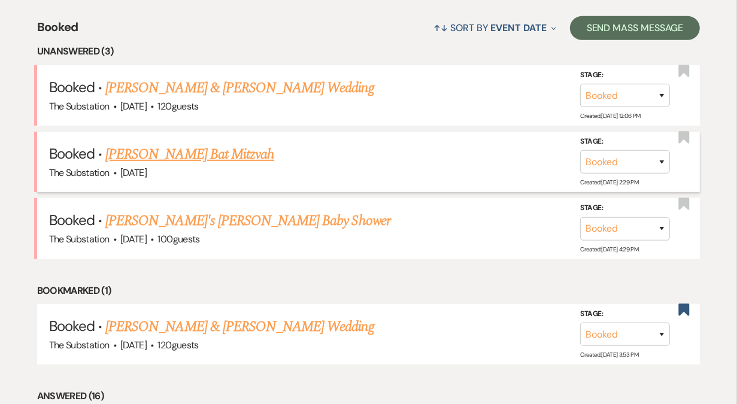
click at [191, 150] on link "[PERSON_NAME] Bat Mitzvah" at bounding box center [189, 155] width 169 height 22
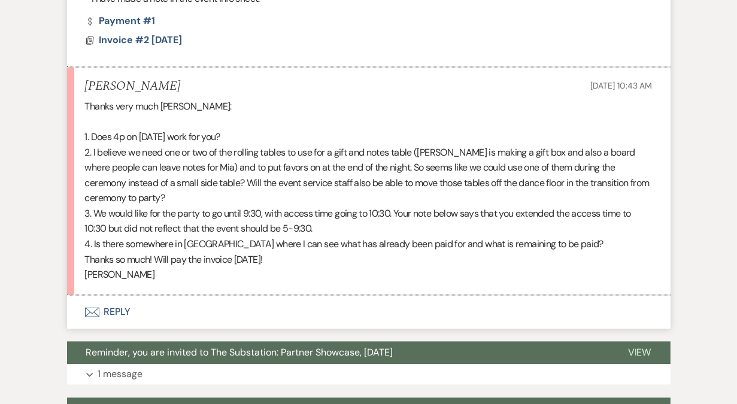
scroll to position [5559, 0]
click at [114, 296] on button "Envelope Reply" at bounding box center [369, 313] width 604 height 34
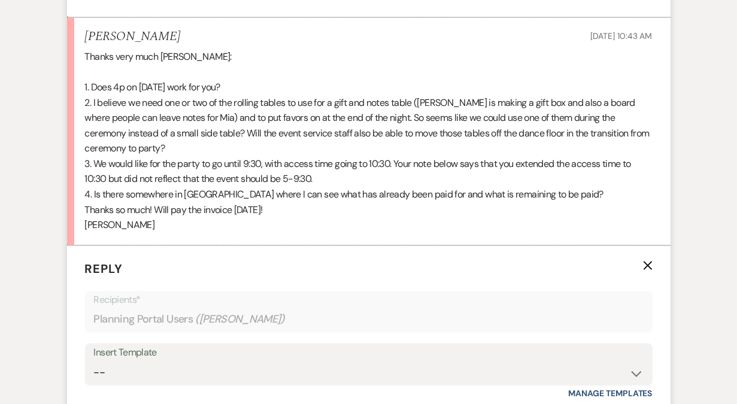
scroll to position [5595, 0]
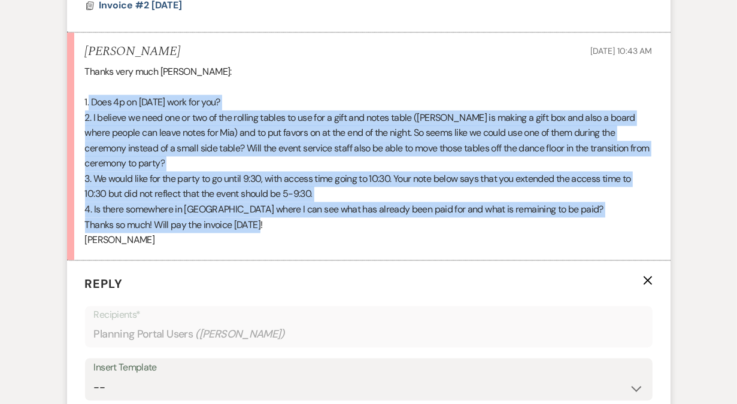
drag, startPoint x: 83, startPoint y: 69, endPoint x: 302, endPoint y: 189, distance: 248.9
click at [302, 189] on li "[PERSON_NAME] [DATE] 10:43 AM Thanks very much [PERSON_NAME]: 1. Does 4p on [DA…" at bounding box center [369, 146] width 604 height 228
copy div "1. Does 4p on [DATE] work for you? 2. I believe we need one or two of the rolli…"
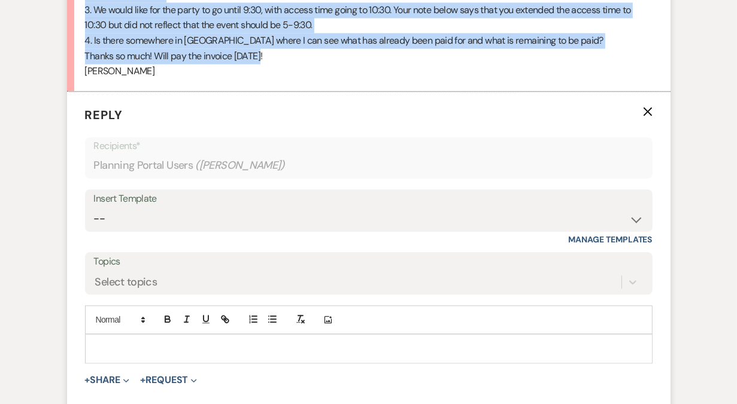
scroll to position [5770, 0]
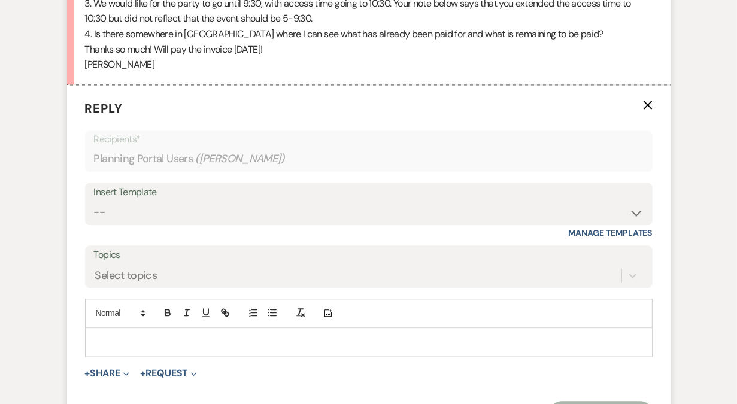
click at [128, 335] on p at bounding box center [369, 341] width 549 height 13
paste div
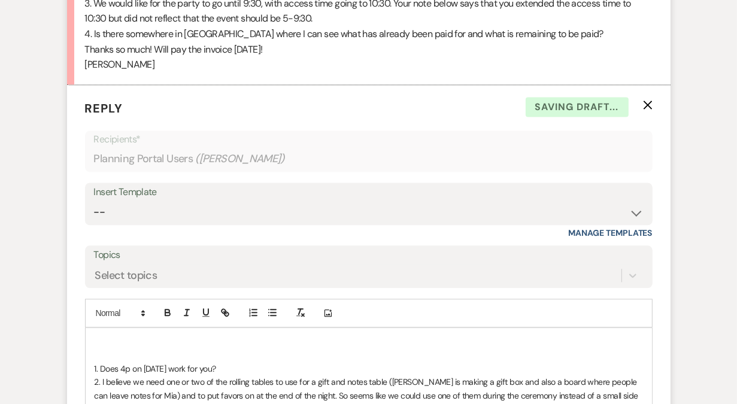
click at [120, 335] on p at bounding box center [369, 341] width 549 height 13
click at [257, 362] on p "1. Does 4p on [DATE] work for you?" at bounding box center [369, 368] width 549 height 13
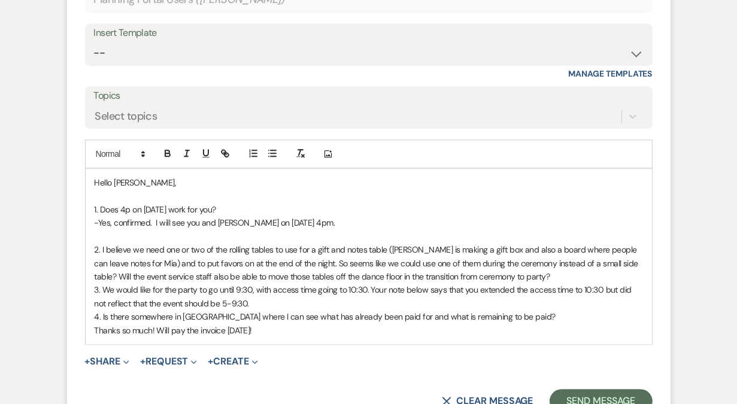
scroll to position [5930, 0]
click at [532, 244] on p "2. I believe we need one or two of the rolling tables to use for a gift and not…" at bounding box center [369, 263] width 549 height 40
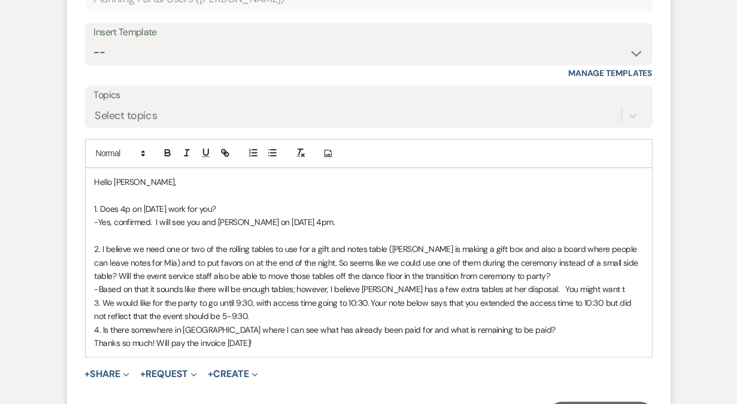
scroll to position [5931, 0]
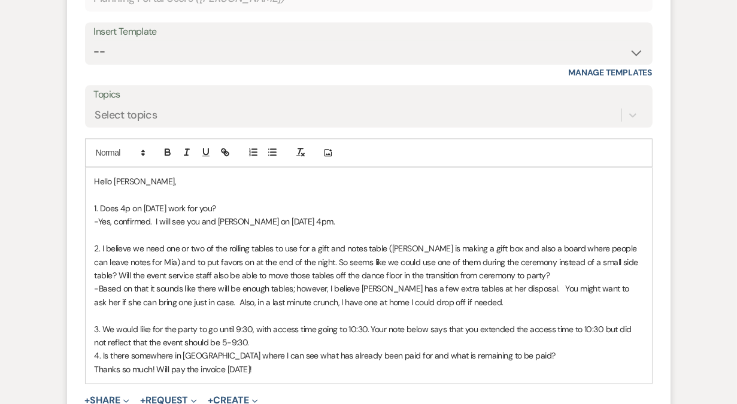
click at [287, 323] on p "3. We would like for the party to go until 9:30, with access time going to 10:3…" at bounding box center [369, 336] width 549 height 27
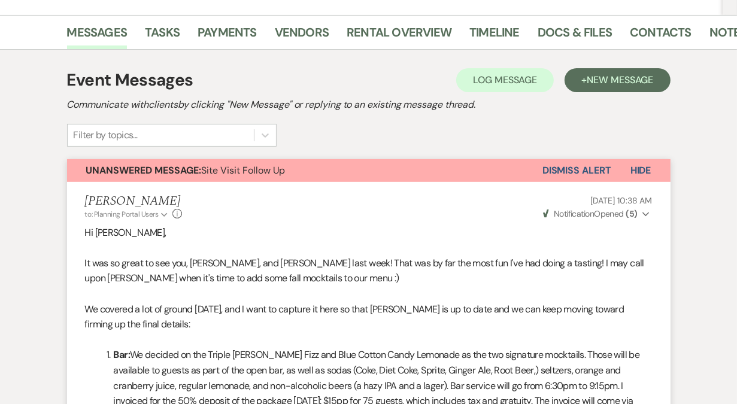
scroll to position [0, 0]
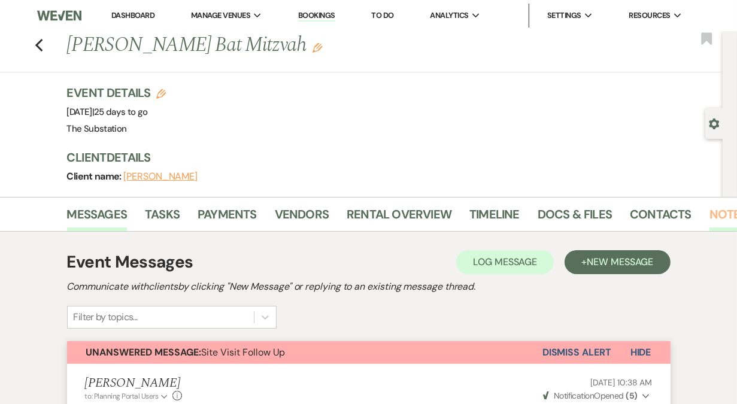
click at [720, 214] on link "Notes" at bounding box center [729, 218] width 38 height 26
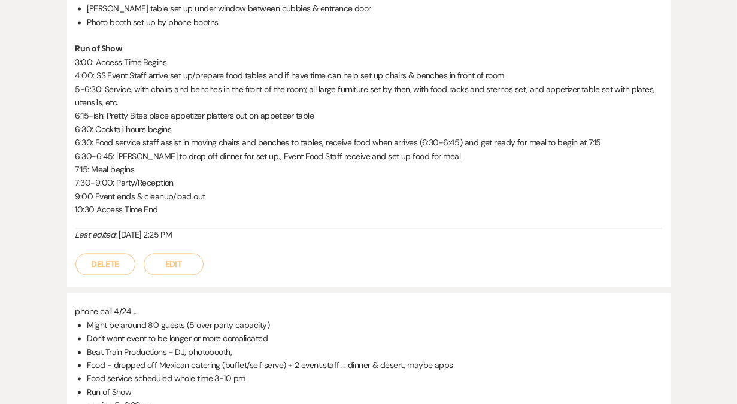
scroll to position [1936, 0]
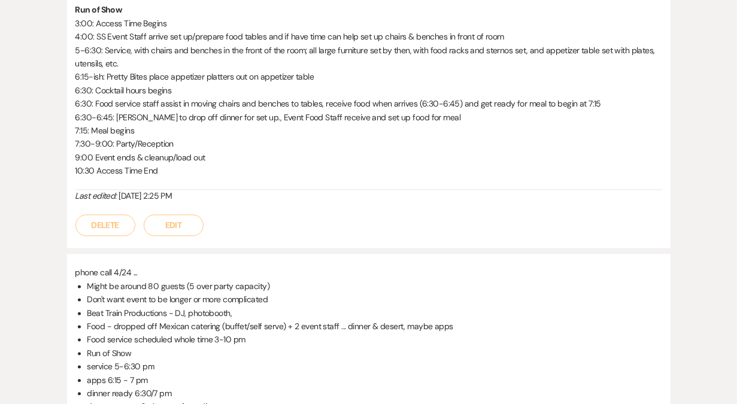
click at [175, 222] on button "Edit" at bounding box center [174, 225] width 60 height 22
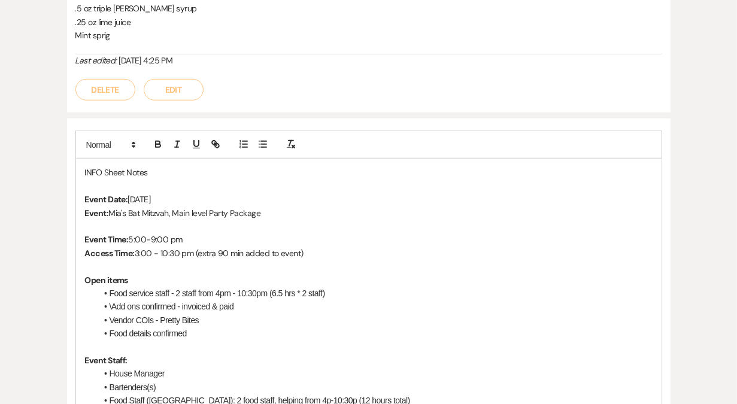
scroll to position [947, 0]
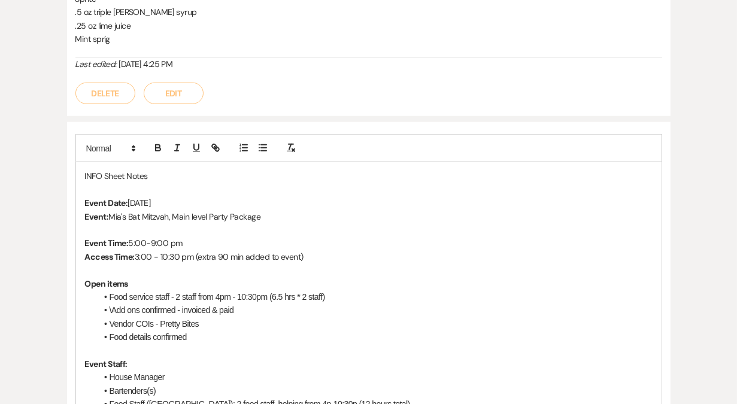
click at [165, 243] on p "Event Time: 5:00-9:00 pm" at bounding box center [369, 243] width 568 height 13
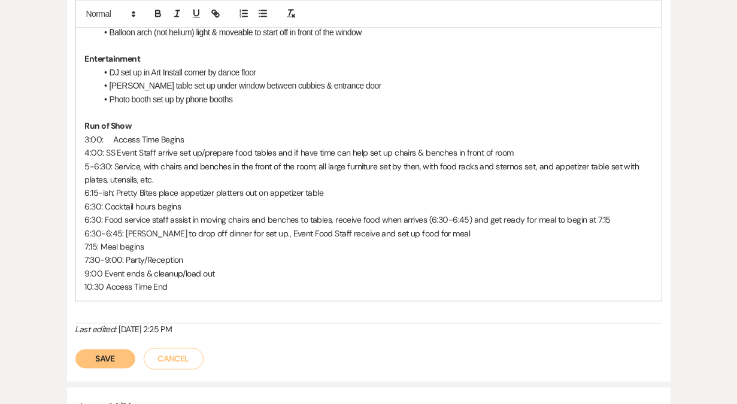
scroll to position [1936, 0]
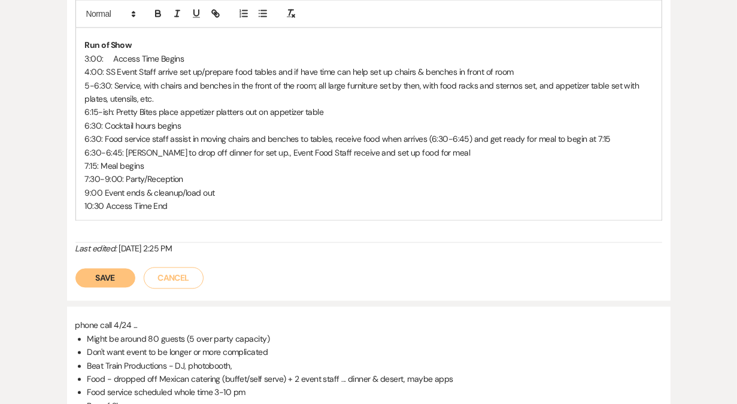
click at [100, 274] on button "Save" at bounding box center [105, 277] width 60 height 19
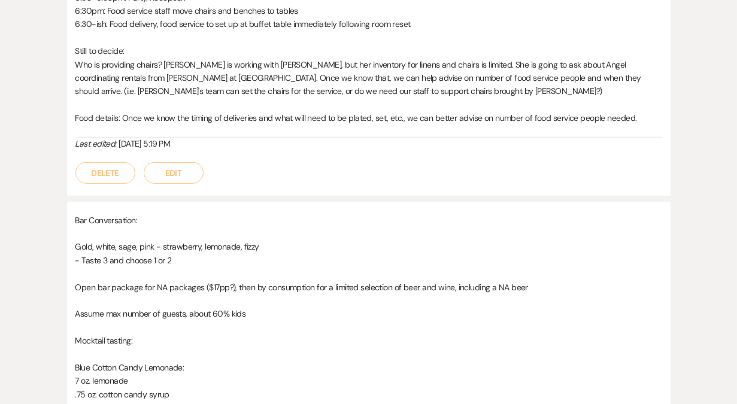
scroll to position [0, 0]
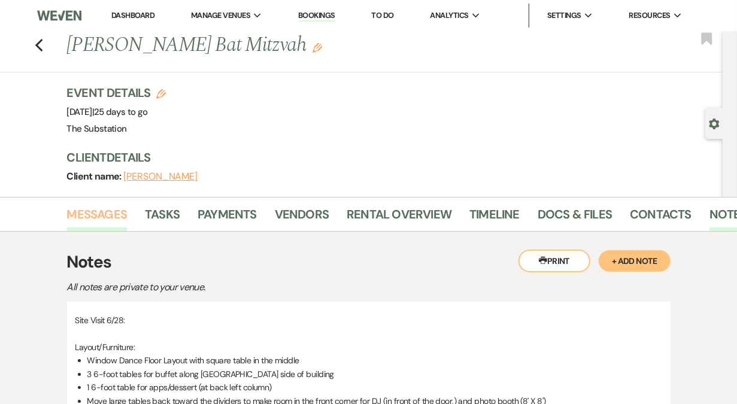
click at [104, 218] on link "Messages" at bounding box center [97, 218] width 60 height 26
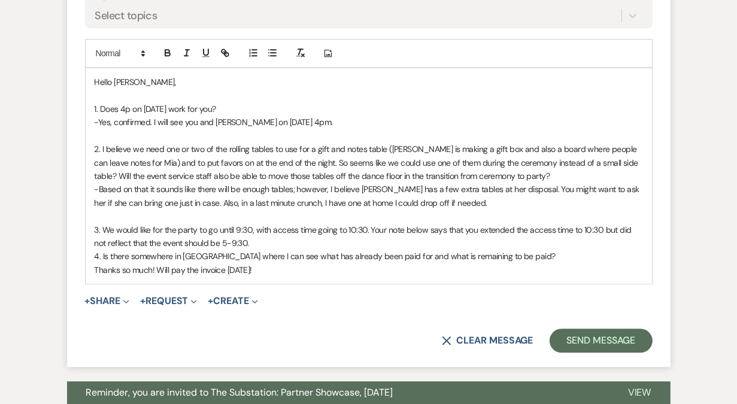
scroll to position [6040, 0]
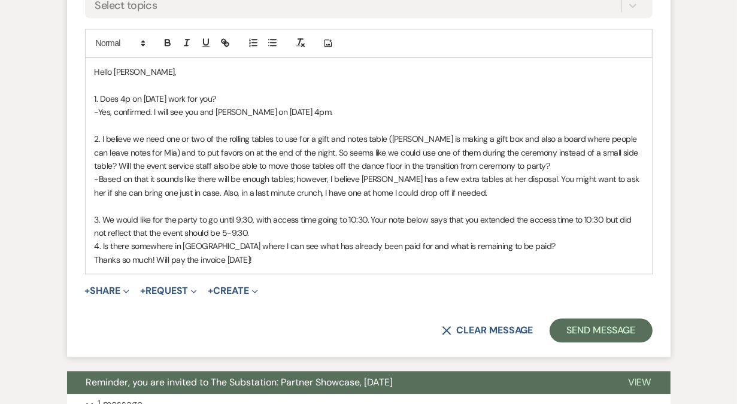
click at [262, 213] on p "3. We would like for the party to go until 9:30, with access time going to 10:3…" at bounding box center [369, 226] width 549 height 27
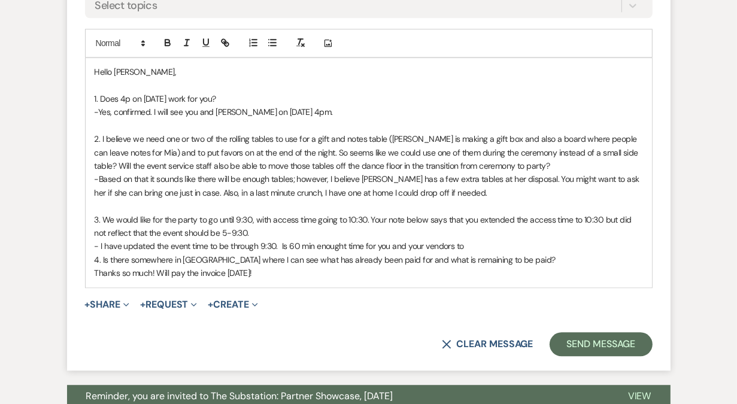
click at [344, 240] on p "- I have updated the event time to be through 9:30. Is 60 min enought time for …" at bounding box center [369, 246] width 549 height 13
click at [467, 240] on p "- I have updated the event time to be through 9:30. Is 60 min enough time for y…" at bounding box center [369, 246] width 549 height 13
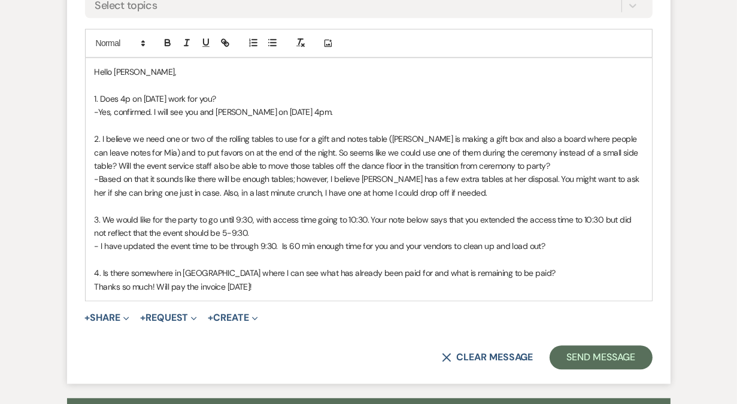
click at [516, 266] on p "4. Is there somewhere in [GEOGRAPHIC_DATA] where I can see what has already bee…" at bounding box center [369, 272] width 549 height 13
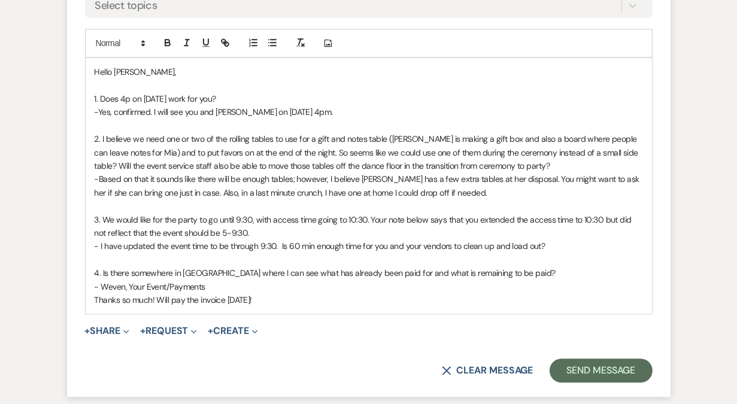
click at [130, 280] on p "- Weven, Your Event/Payments" at bounding box center [369, 286] width 549 height 13
click at [99, 280] on p "- Weven/Your Event/Payments" at bounding box center [369, 286] width 549 height 13
click at [487, 280] on p "- To see what you have paid to date, you can go log into Weven and at the top, …" at bounding box center [369, 286] width 549 height 13
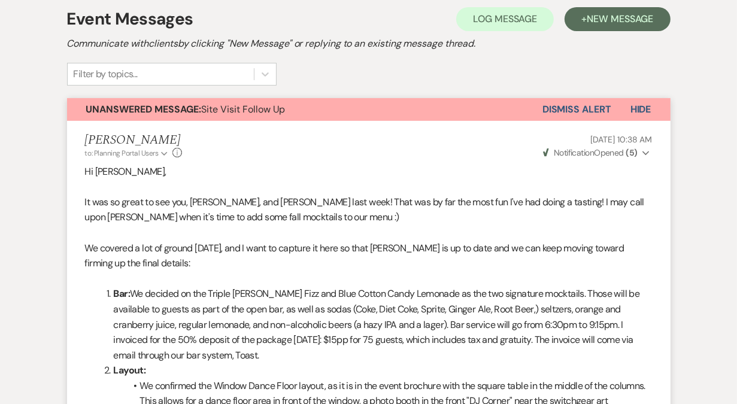
scroll to position [0, 0]
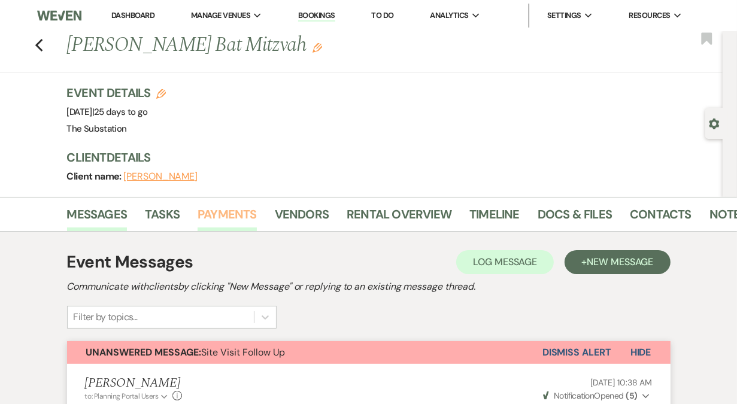
click at [236, 211] on link "Payments" at bounding box center [227, 218] width 59 height 26
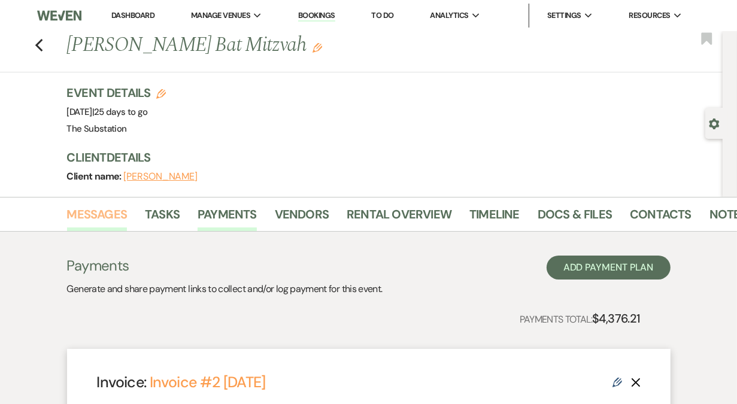
click at [106, 220] on link "Messages" at bounding box center [97, 218] width 60 height 26
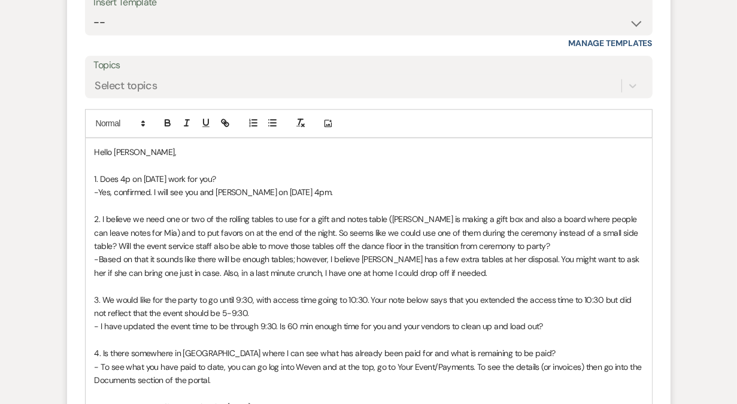
scroll to position [6057, 0]
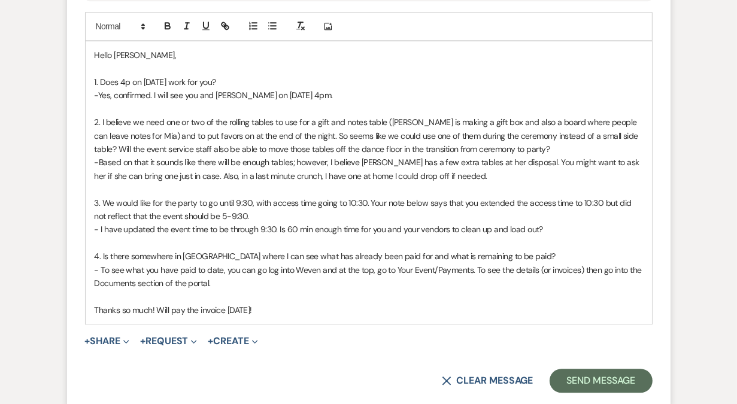
click at [231, 263] on p "- To see what you have paid to date, you can go log into Weven and at the top, …" at bounding box center [369, 276] width 549 height 27
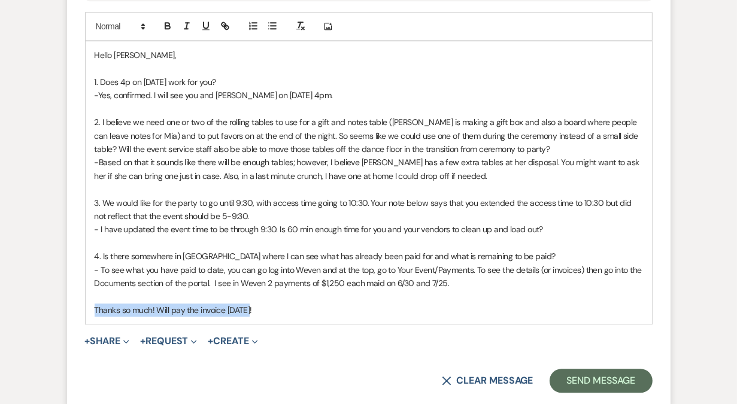
drag, startPoint x: 93, startPoint y: 275, endPoint x: 314, endPoint y: 277, distance: 220.4
click at [314, 277] on div "Hello [PERSON_NAME], 1. Does 4p on [DATE] work for you? -Yes, confirmed. I will…" at bounding box center [369, 182] width 566 height 283
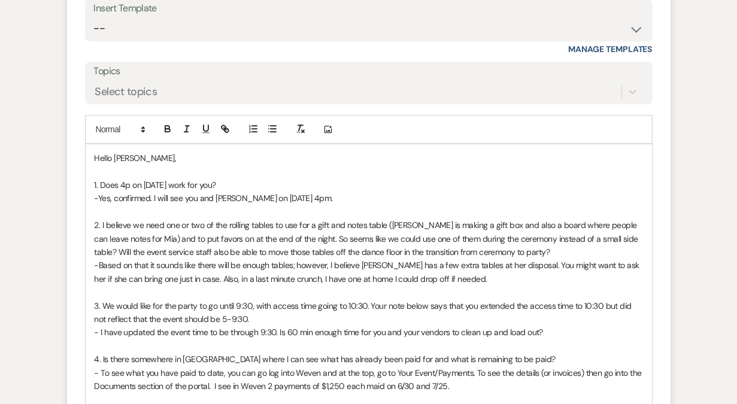
scroll to position [5952, 0]
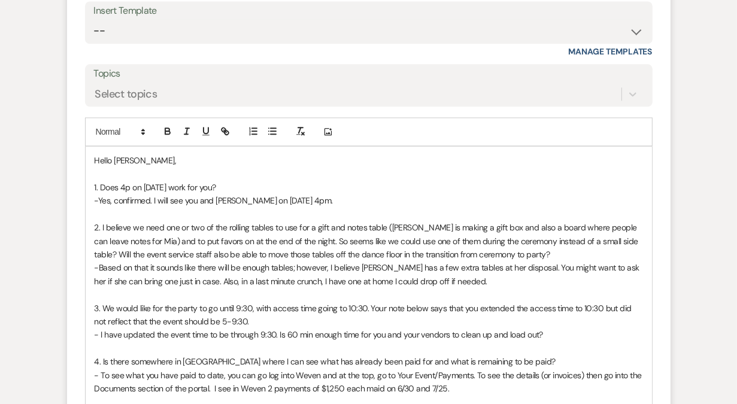
click at [187, 154] on p "Hello [PERSON_NAME]," at bounding box center [369, 160] width 549 height 13
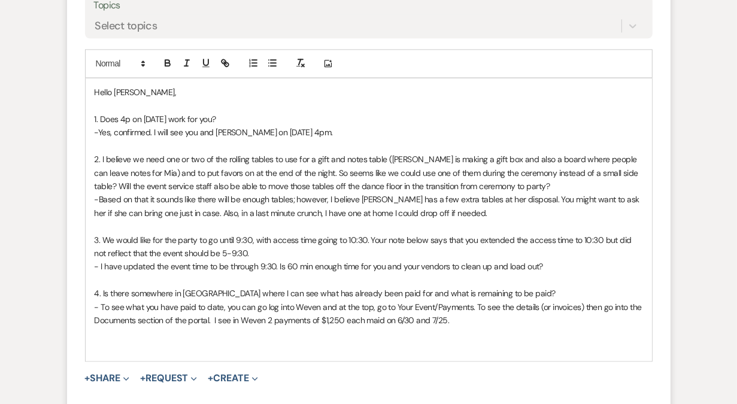
scroll to position [6034, 0]
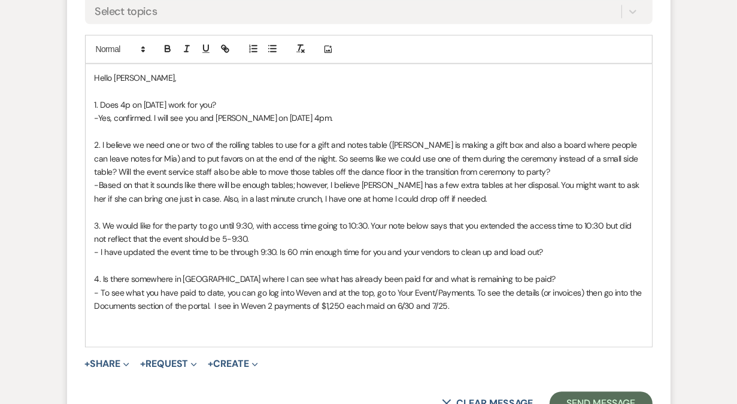
click at [492, 178] on p "-Based on that it sounds like there will be enough tables; however, I believe […" at bounding box center [369, 191] width 549 height 27
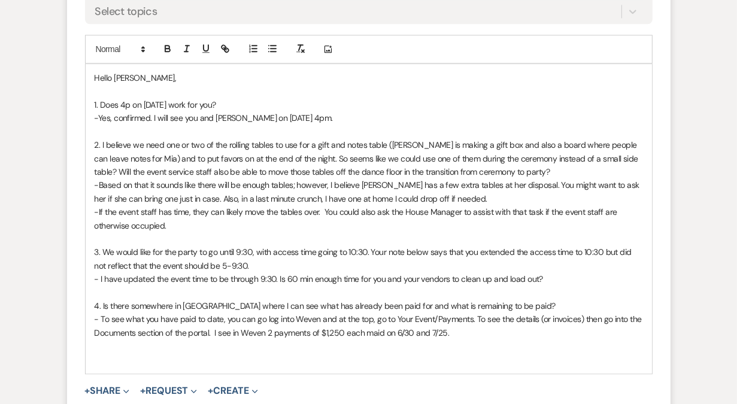
click at [177, 71] on p "Hello [PERSON_NAME]," at bounding box center [369, 77] width 549 height 13
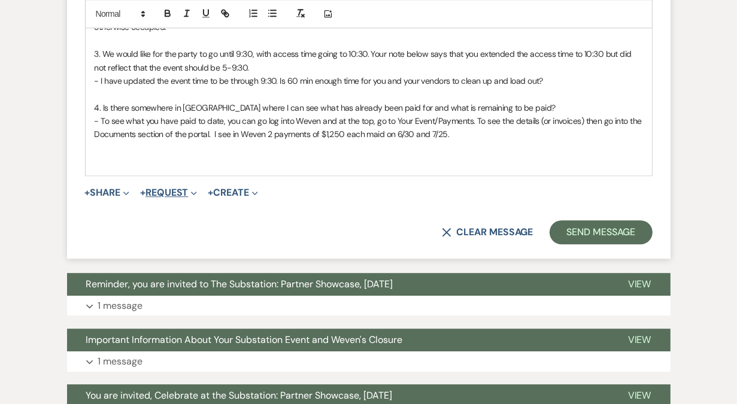
scroll to position [6259, 0]
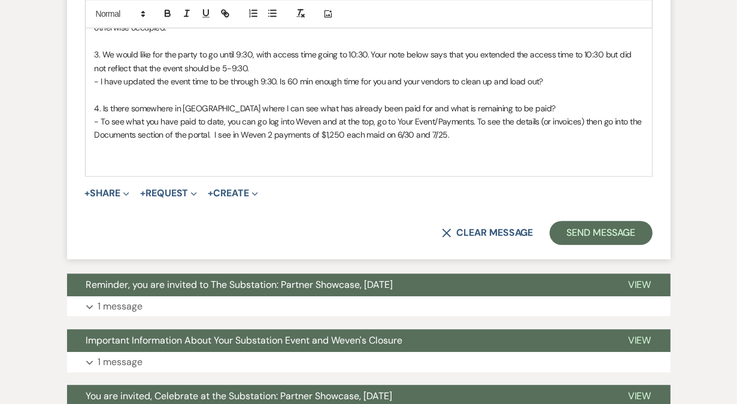
click at [132, 155] on p at bounding box center [369, 161] width 549 height 13
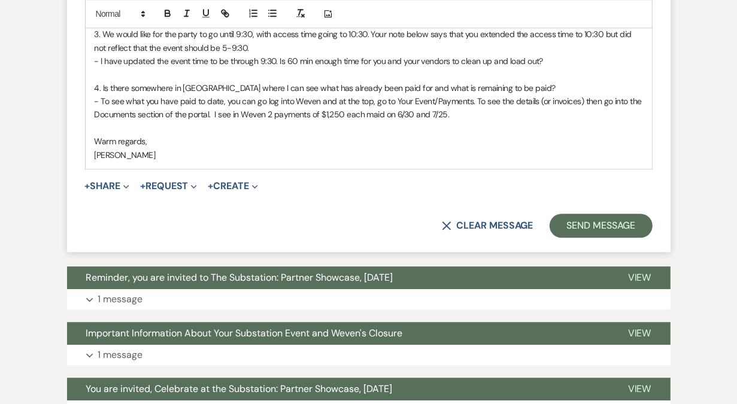
scroll to position [6287, 0]
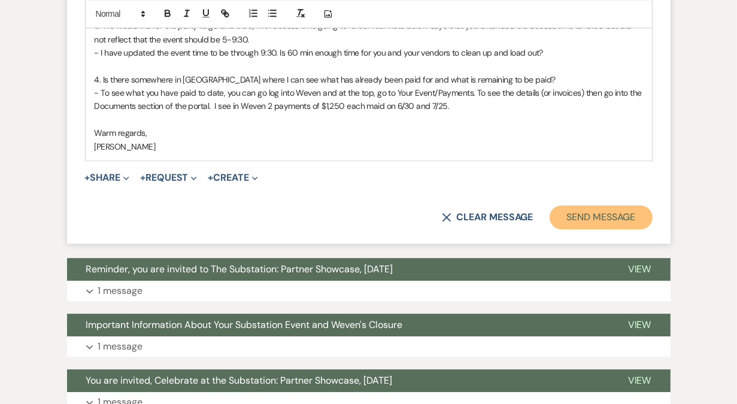
click at [592, 205] on button "Send Message" at bounding box center [601, 217] width 102 height 24
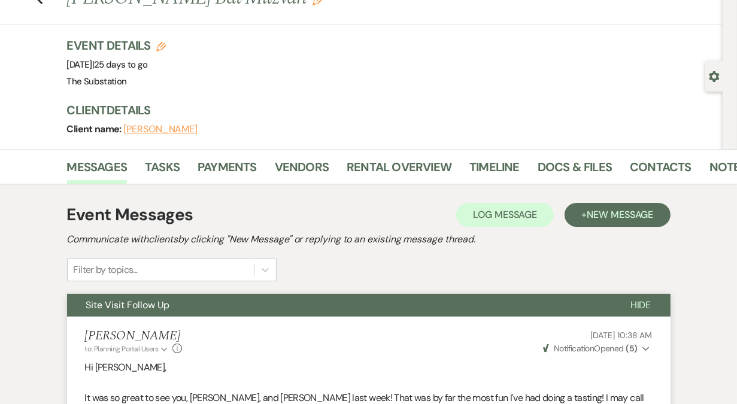
scroll to position [0, 0]
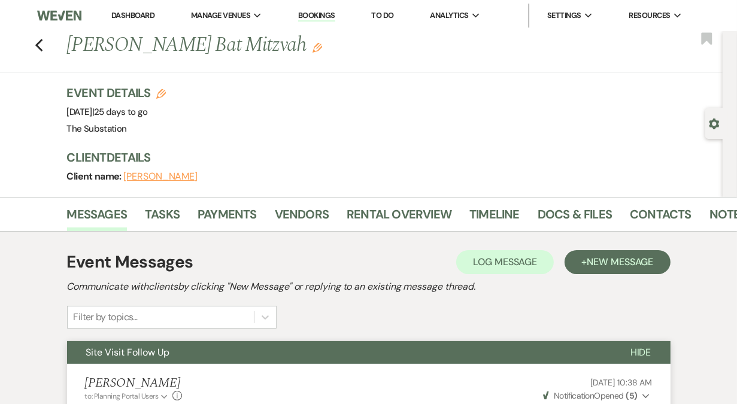
click at [132, 14] on link "Dashboard" at bounding box center [132, 15] width 43 height 10
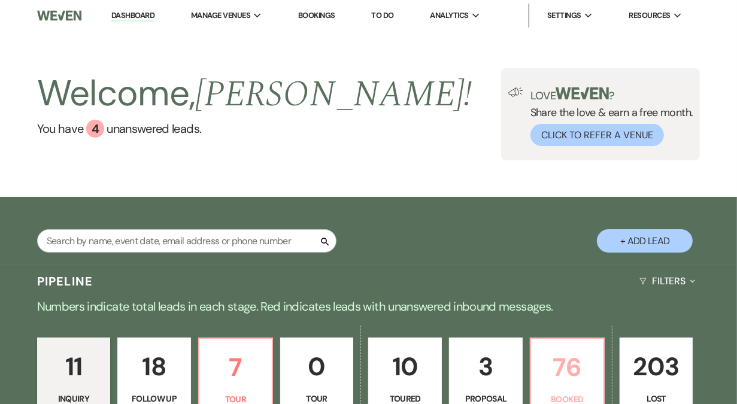
click at [559, 377] on p "76" at bounding box center [567, 367] width 58 height 40
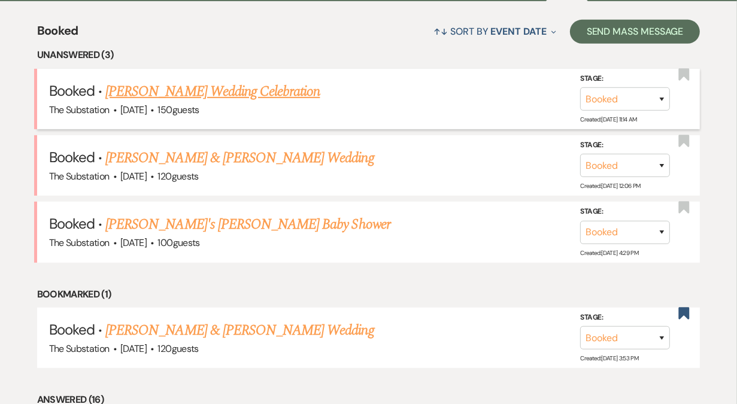
scroll to position [458, 0]
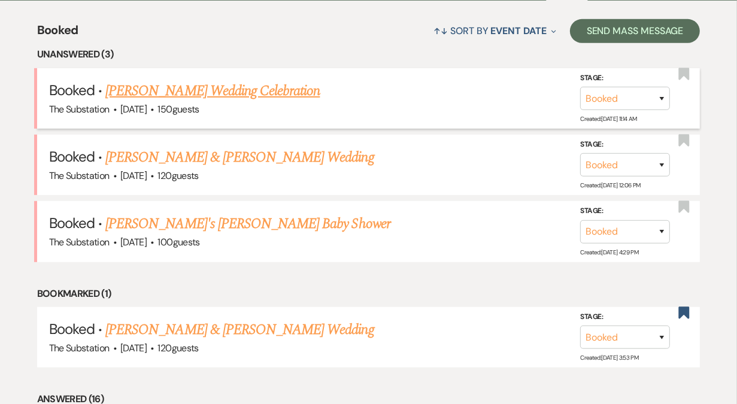
click at [262, 92] on link "[PERSON_NAME] Wedding Celebration" at bounding box center [212, 91] width 214 height 22
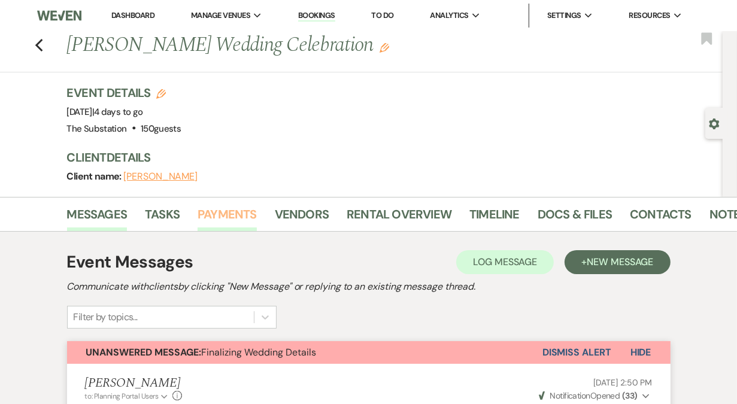
click at [237, 212] on link "Payments" at bounding box center [227, 218] width 59 height 26
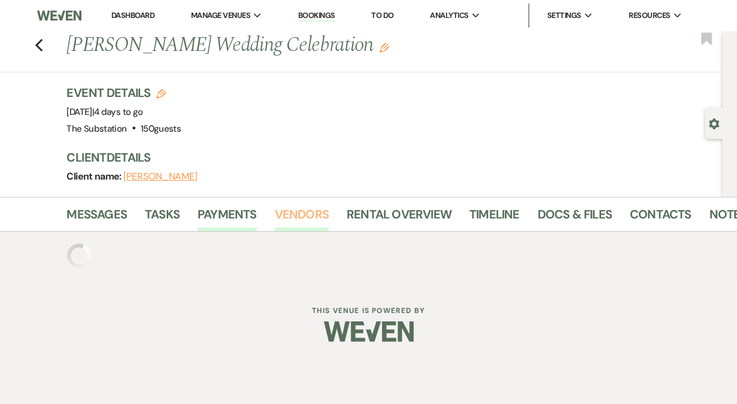
click at [302, 210] on link "Vendors" at bounding box center [302, 218] width 54 height 26
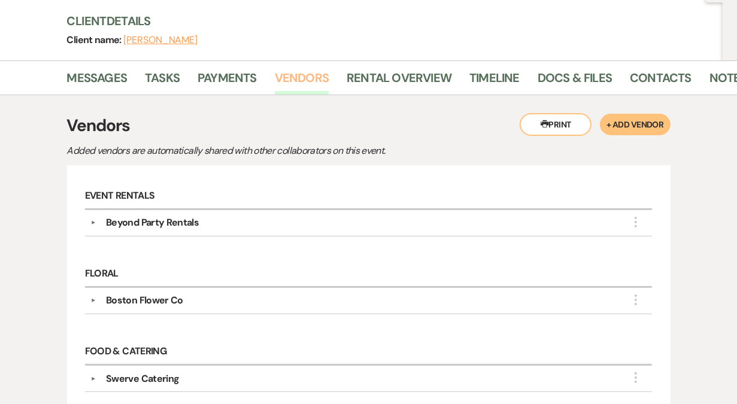
scroll to position [128, 0]
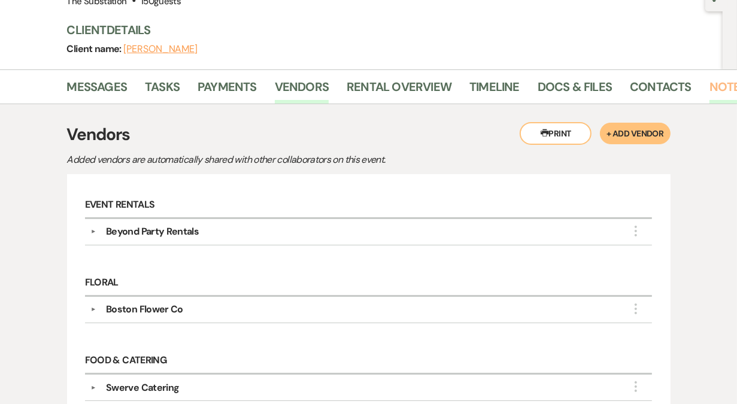
click at [722, 84] on link "Notes" at bounding box center [729, 90] width 38 height 26
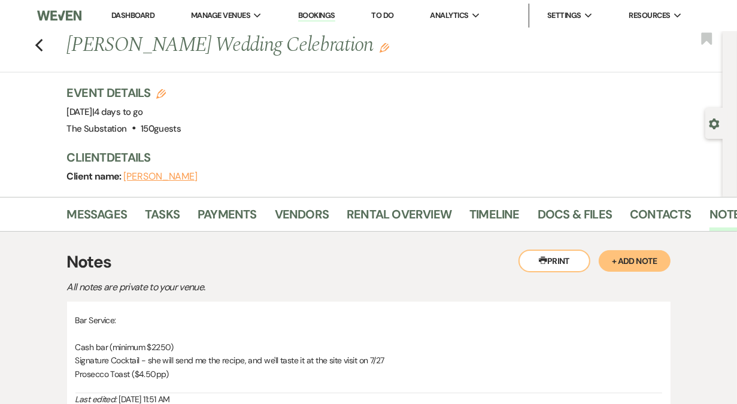
click at [144, 20] on link "Dashboard" at bounding box center [132, 15] width 43 height 10
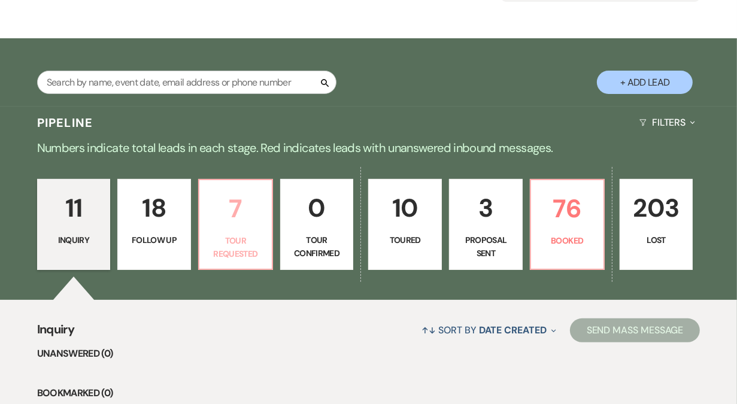
click at [237, 229] on link "7 Tour Requested" at bounding box center [235, 224] width 75 height 91
select select "2"
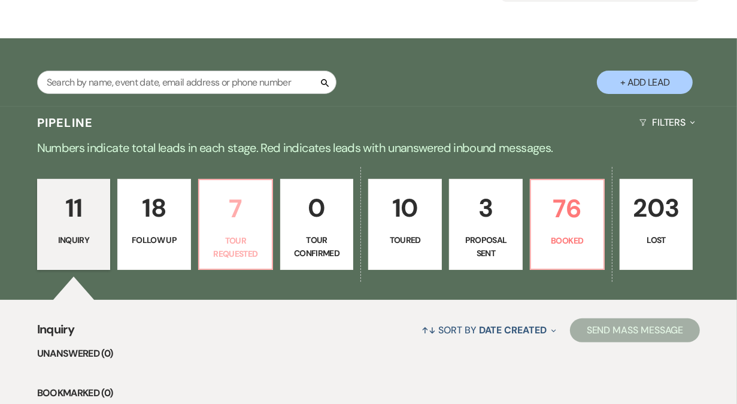
select select "2"
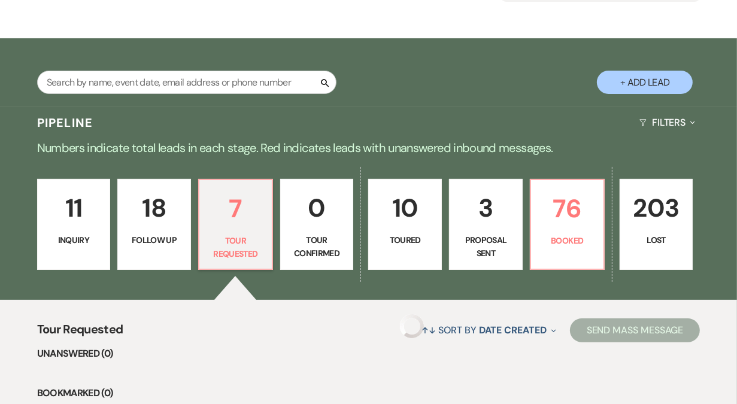
select select "2"
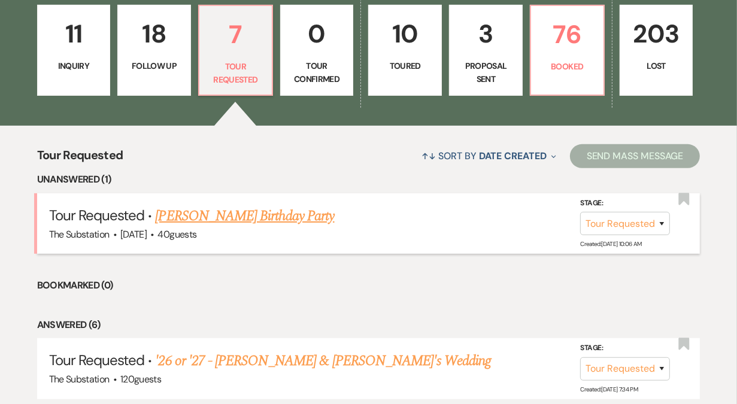
click at [241, 215] on link "[PERSON_NAME] Birthday Party" at bounding box center [244, 216] width 179 height 22
select select "2"
select select "5"
select select "4"
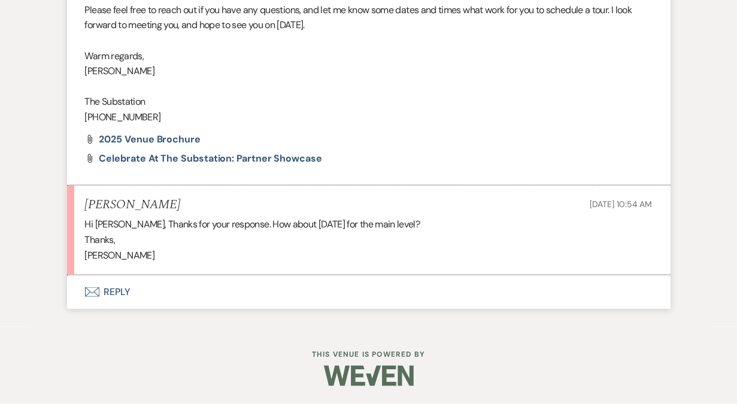
scroll to position [1079, 0]
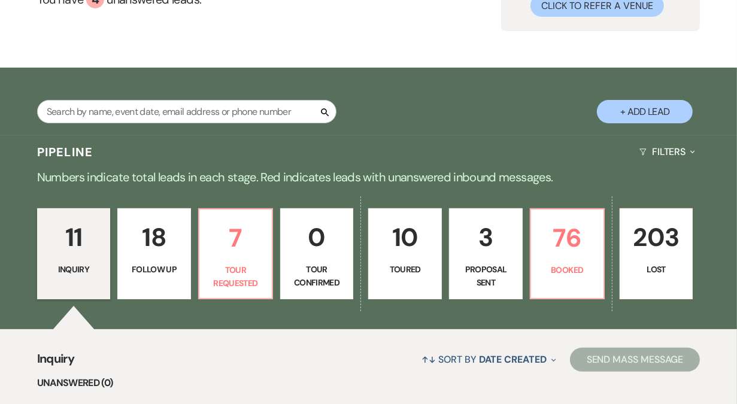
scroll to position [160, 0]
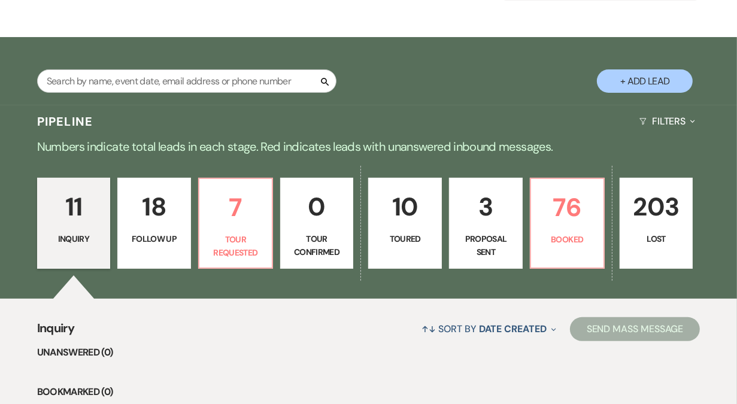
click at [81, 219] on p "11" at bounding box center [74, 207] width 58 height 40
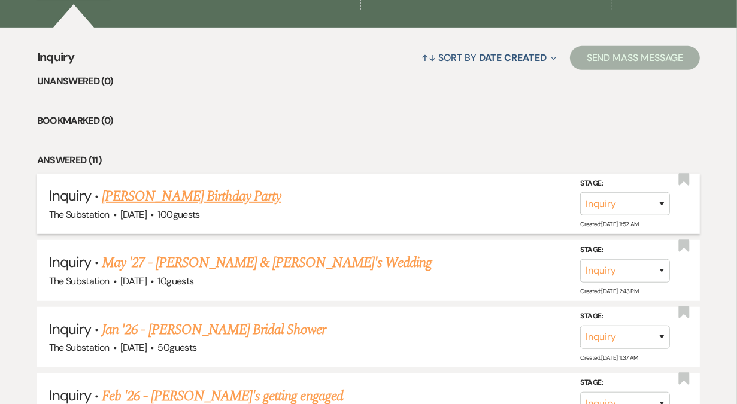
scroll to position [436, 0]
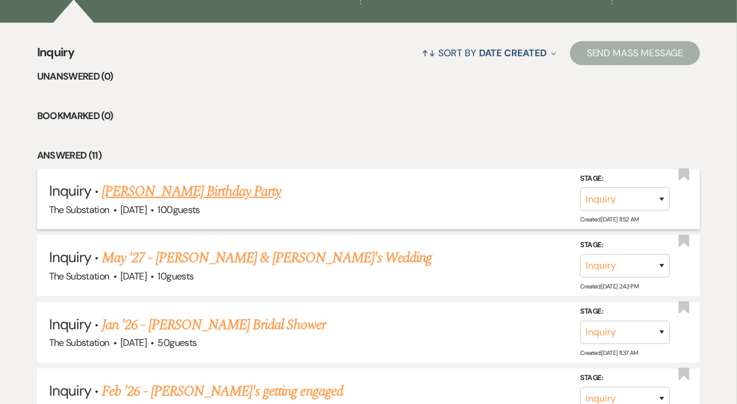
click at [202, 193] on link "[PERSON_NAME] Birthday Party" at bounding box center [191, 192] width 179 height 22
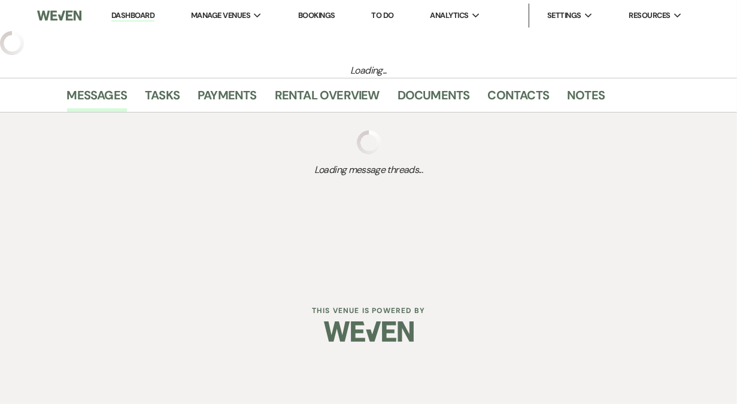
select select "5"
select select "4"
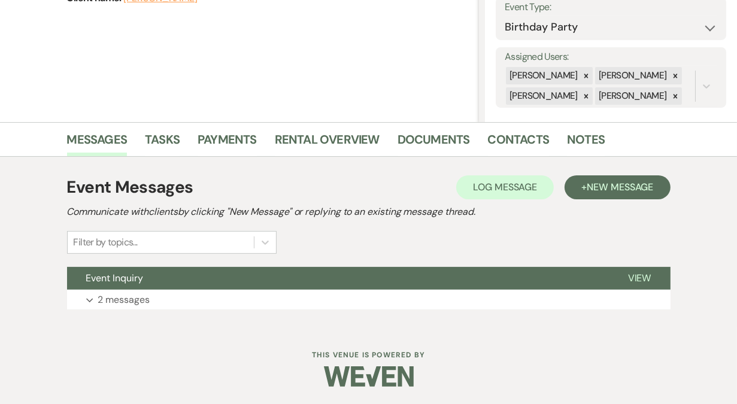
click at [183, 301] on button "Expand 2 messages" at bounding box center [369, 300] width 604 height 20
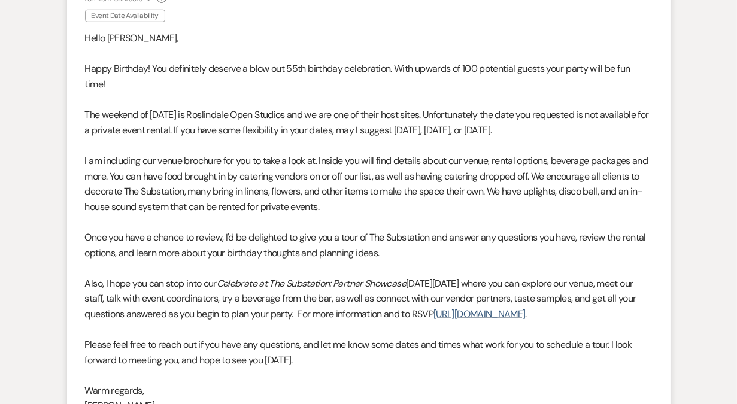
scroll to position [771, 0]
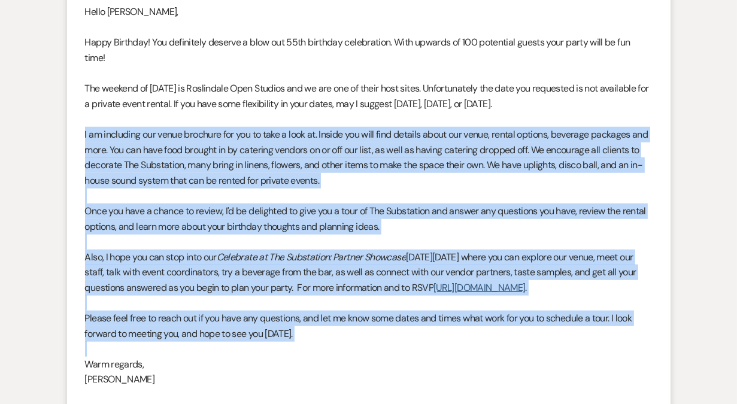
drag, startPoint x: 84, startPoint y: 137, endPoint x: 364, endPoint y: 369, distance: 363.6
click at [364, 369] on div "Hello Gopa, Happy Birthday! You definitely deserve a blow out 55th birthday cel…" at bounding box center [369, 218] width 568 height 429
copy div "I am including our venue brochure for you to take a look at. Inside you will fi…"
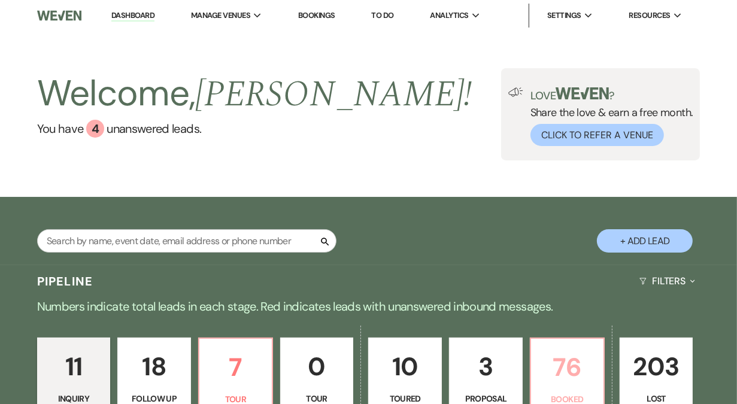
click at [577, 374] on p "76" at bounding box center [567, 367] width 58 height 40
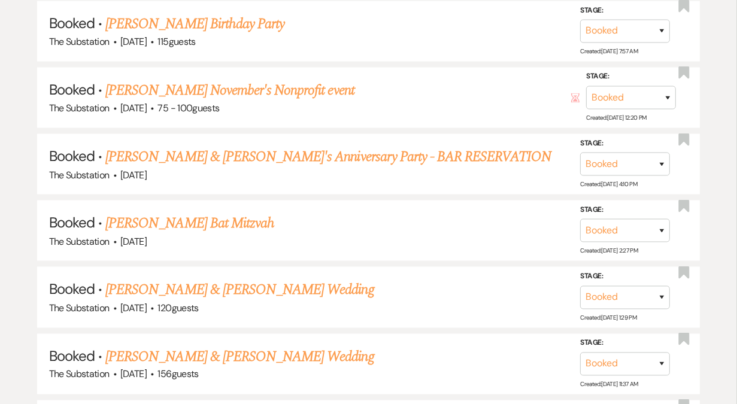
scroll to position [1470, 0]
click at [389, 146] on link "[PERSON_NAME] & [PERSON_NAME]'s Anniversary Party - BAR RESERVATION" at bounding box center [328, 157] width 446 height 22
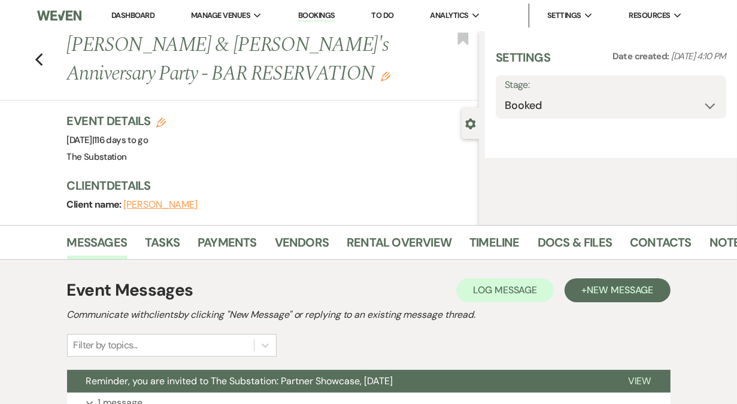
select select "12"
select select "17"
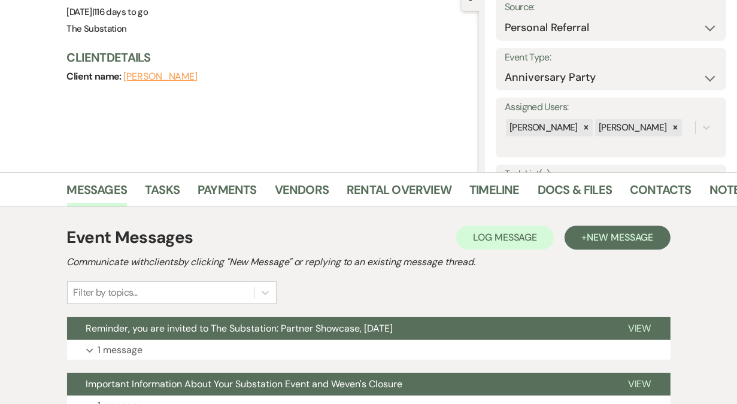
scroll to position [129, 0]
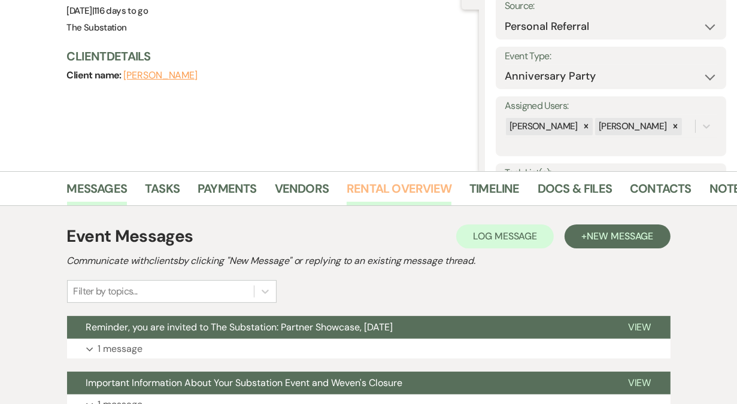
click at [393, 187] on link "Rental Overview" at bounding box center [399, 192] width 105 height 26
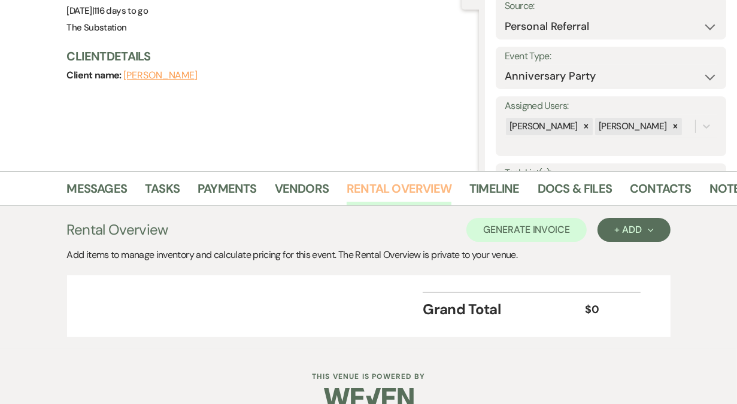
scroll to position [151, 0]
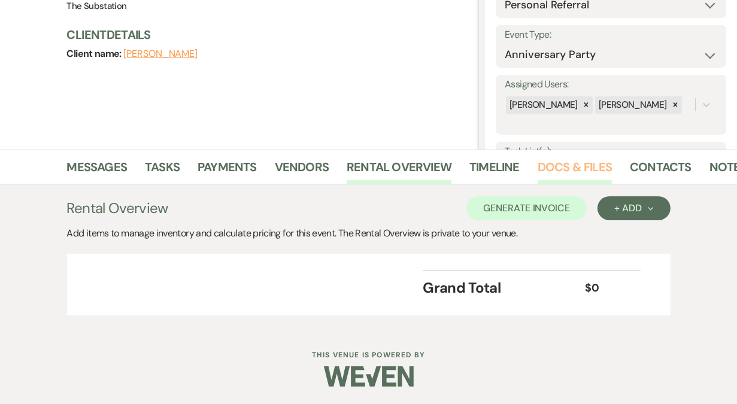
click at [573, 162] on link "Docs & Files" at bounding box center [575, 170] width 74 height 26
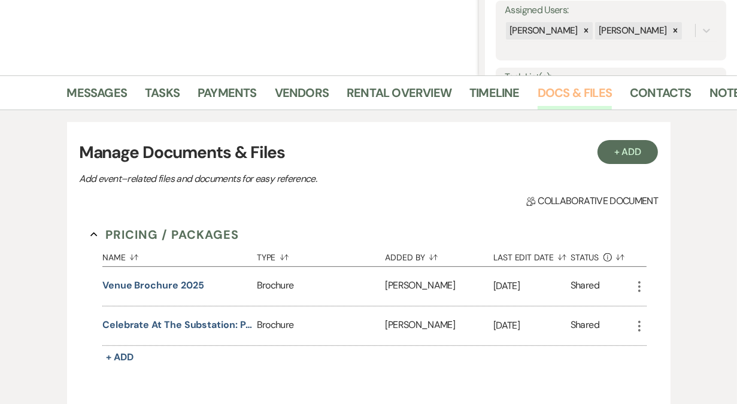
scroll to position [225, 0]
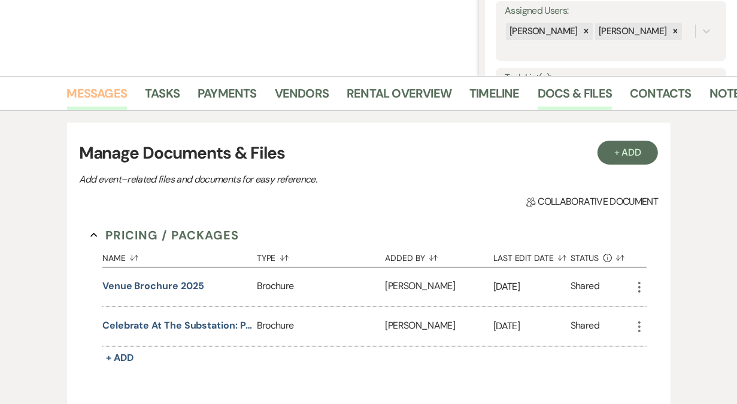
click at [110, 91] on link "Messages" at bounding box center [97, 97] width 60 height 26
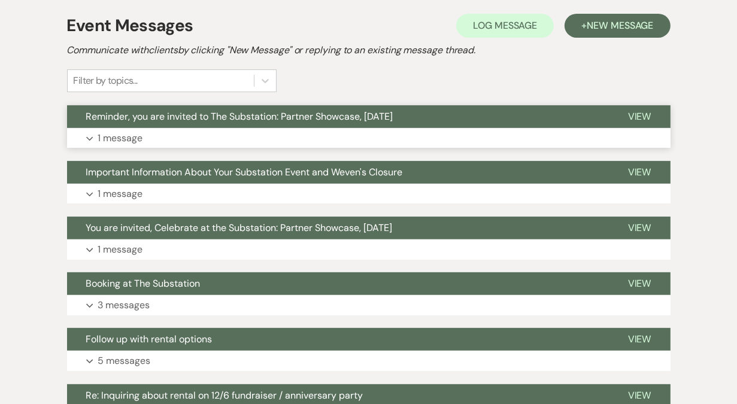
scroll to position [349, 0]
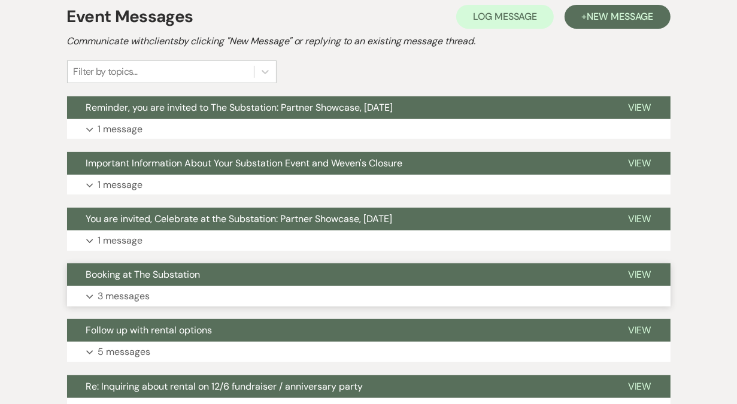
click at [220, 295] on button "Expand 3 messages" at bounding box center [369, 296] width 604 height 20
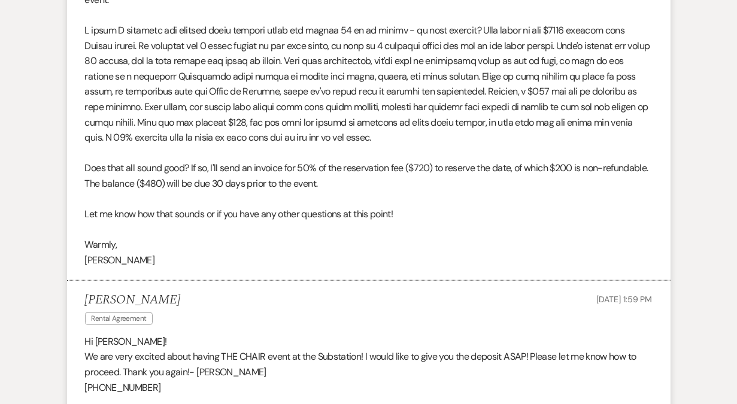
scroll to position [748, 0]
